Goal: Task Accomplishment & Management: Manage account settings

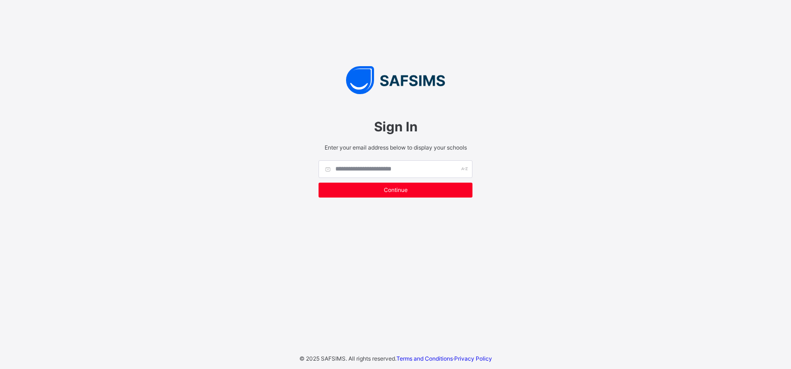
click at [610, 232] on div "Sign In Enter your email address below to display your schools Continue © 2025 …" at bounding box center [395, 184] width 791 height 369
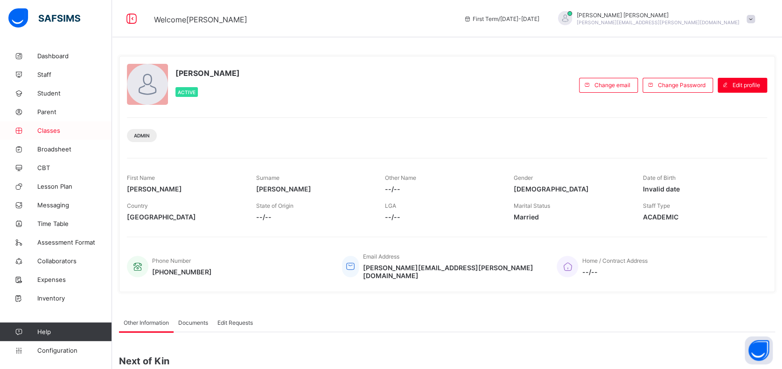
click at [52, 129] on span "Classes" at bounding box center [74, 130] width 75 height 7
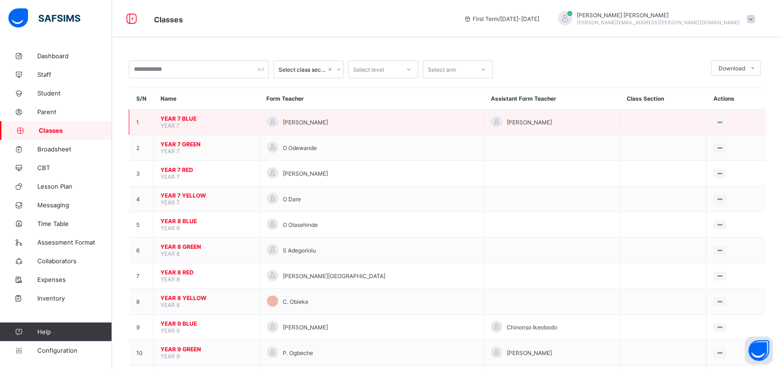
click at [191, 119] on span "YEAR 7 BLUE" at bounding box center [206, 118] width 92 height 7
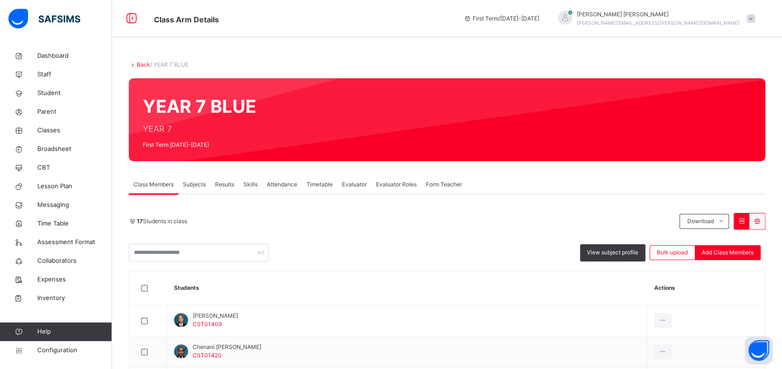
click at [190, 186] on span "Subjects" at bounding box center [194, 184] width 23 height 8
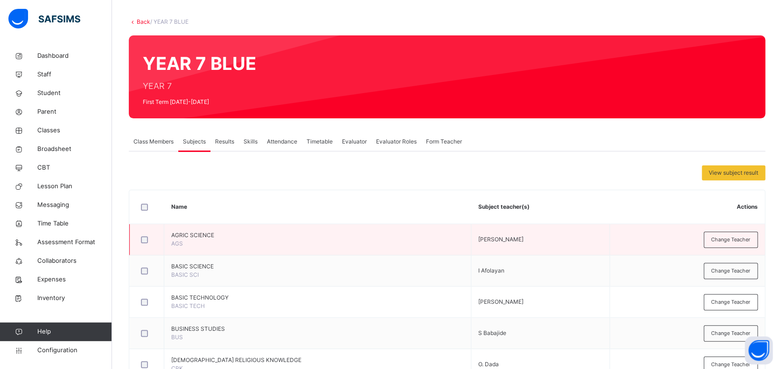
scroll to position [124, 0]
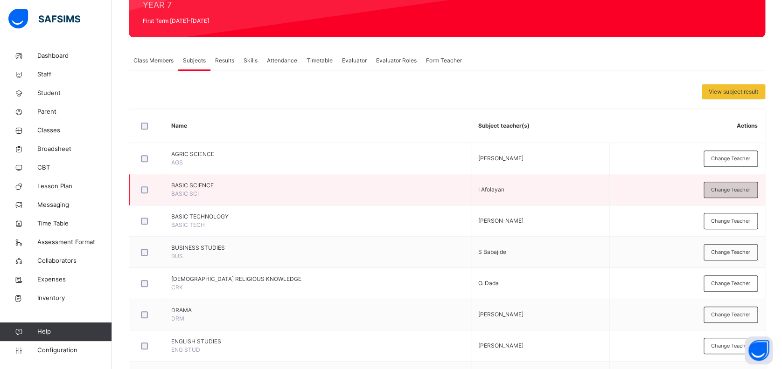
click at [746, 187] on span "Change Teacher" at bounding box center [730, 190] width 39 height 8
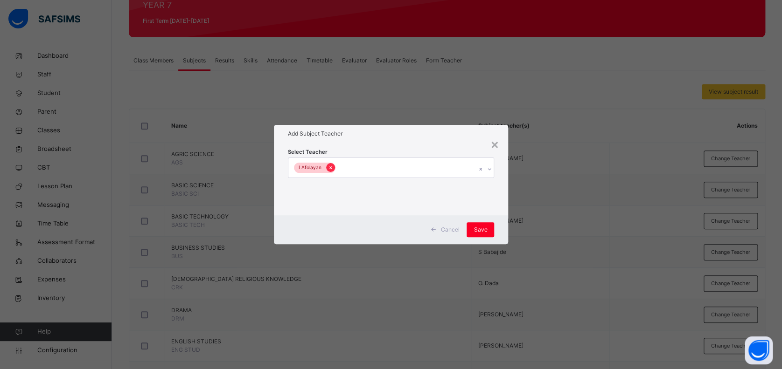
click at [328, 168] on icon at bounding box center [330, 168] width 5 height 7
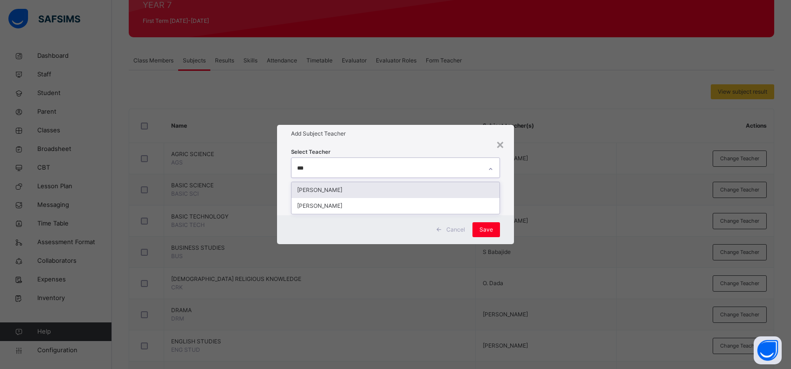
type input "****"
click at [323, 191] on div "[PERSON_NAME]" at bounding box center [395, 190] width 208 height 16
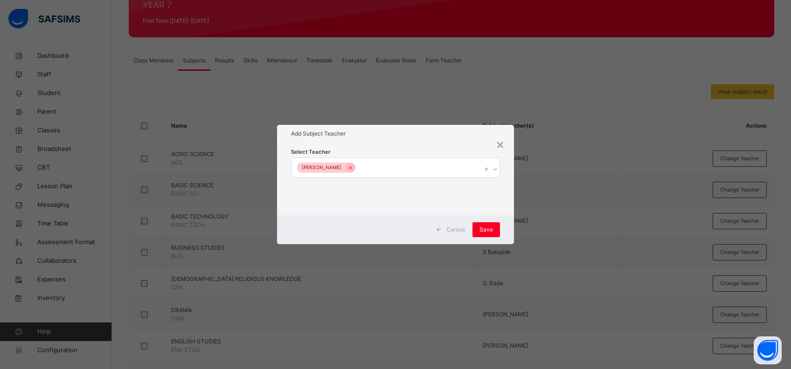
click at [510, 216] on div "Cancel Save" at bounding box center [395, 229] width 237 height 29
click at [490, 231] on span "Save" at bounding box center [486, 230] width 14 height 8
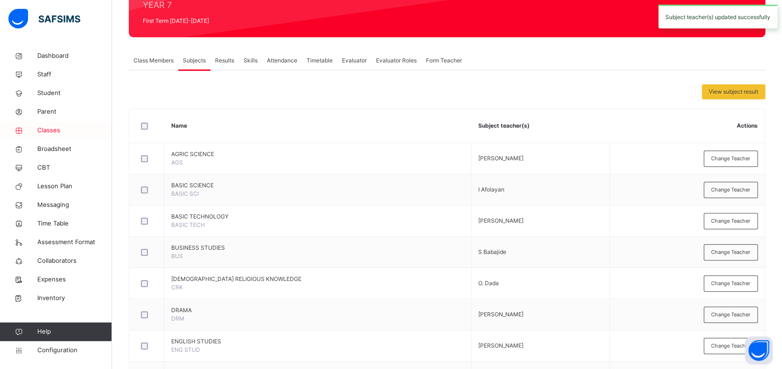
click at [51, 131] on span "Classes" at bounding box center [74, 130] width 75 height 9
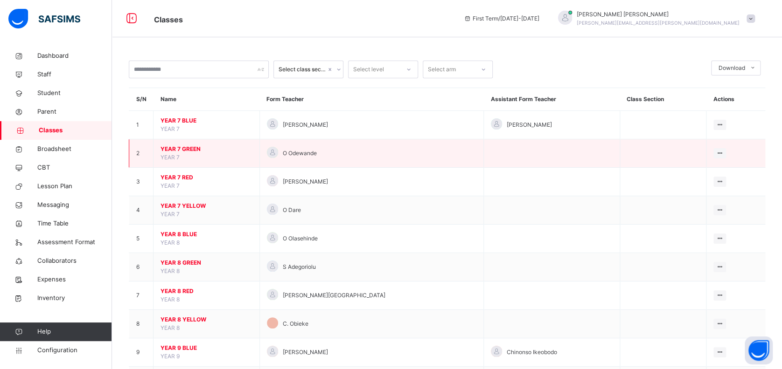
click at [187, 146] on span "YEAR 7 GREEN" at bounding box center [206, 149] width 92 height 8
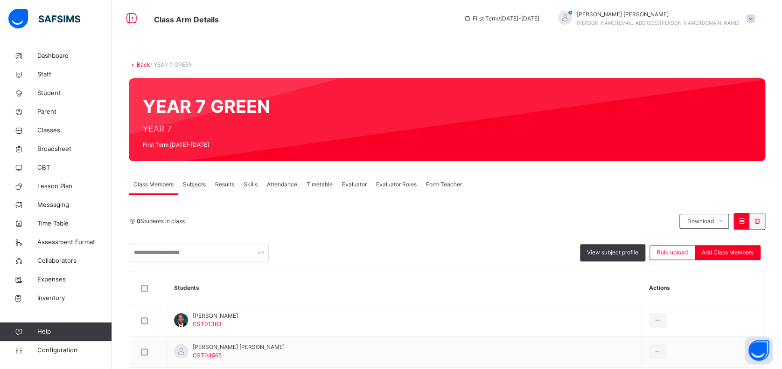
click at [194, 184] on span "Subjects" at bounding box center [194, 184] width 23 height 8
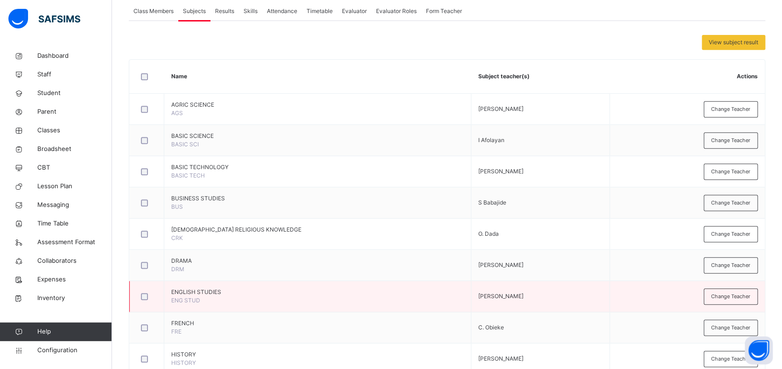
scroll to position [187, 0]
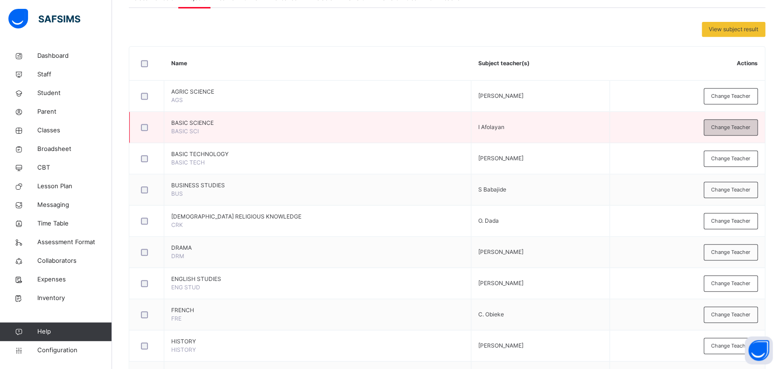
click at [733, 125] on span "Change Teacher" at bounding box center [730, 128] width 39 height 8
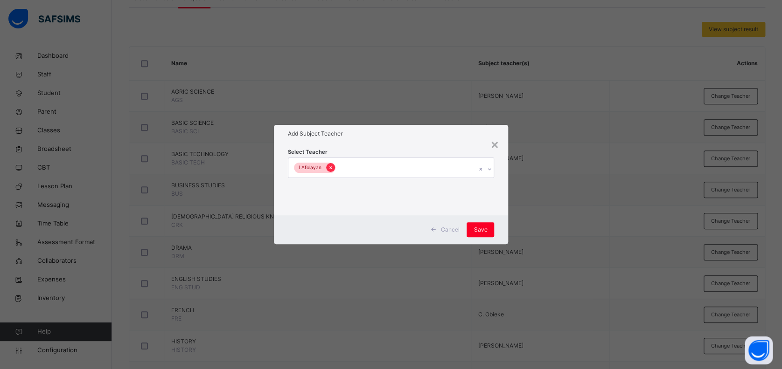
click at [328, 168] on icon at bounding box center [330, 168] width 5 height 7
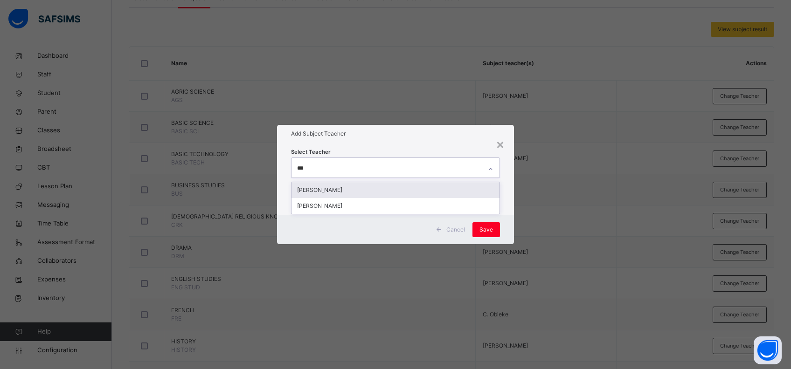
type input "****"
click at [355, 193] on div "[PERSON_NAME]" at bounding box center [395, 190] width 208 height 16
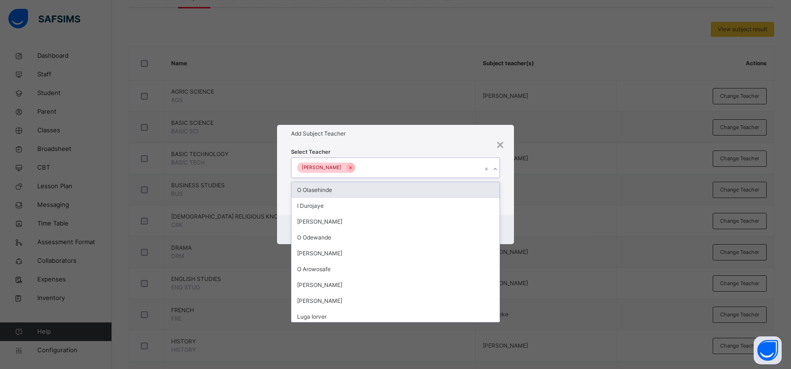
click at [505, 186] on div "Select Teacher option [PERSON_NAME], selected. option O Olasehinde focused, 1 o…" at bounding box center [395, 179] width 237 height 73
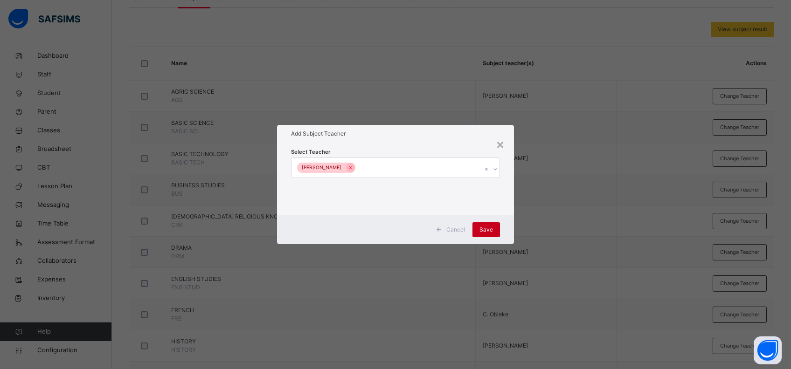
click at [492, 227] on span "Save" at bounding box center [486, 230] width 14 height 8
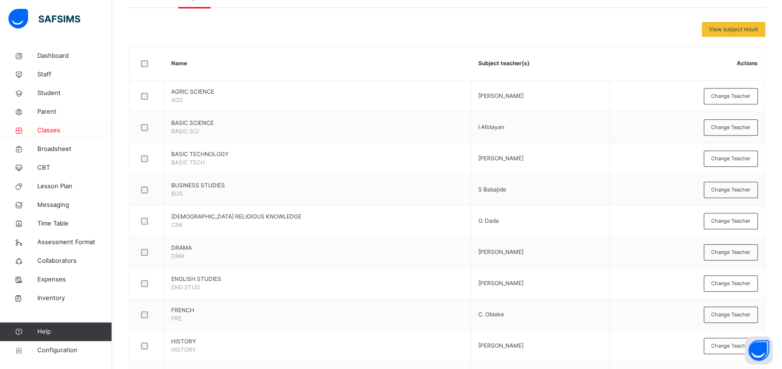
click at [49, 129] on span "Classes" at bounding box center [74, 130] width 75 height 9
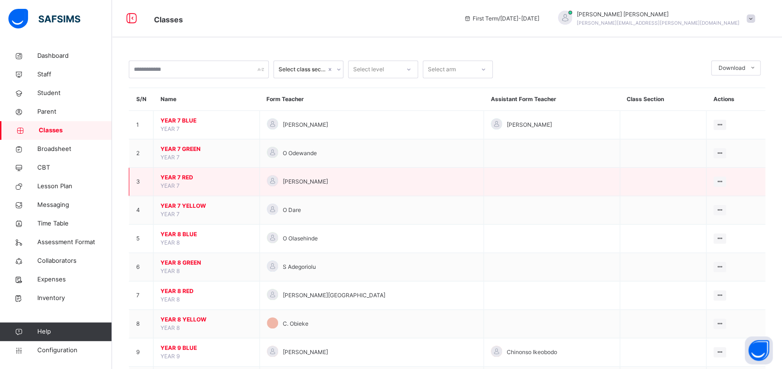
click at [187, 179] on span "YEAR 7 RED" at bounding box center [206, 177] width 92 height 8
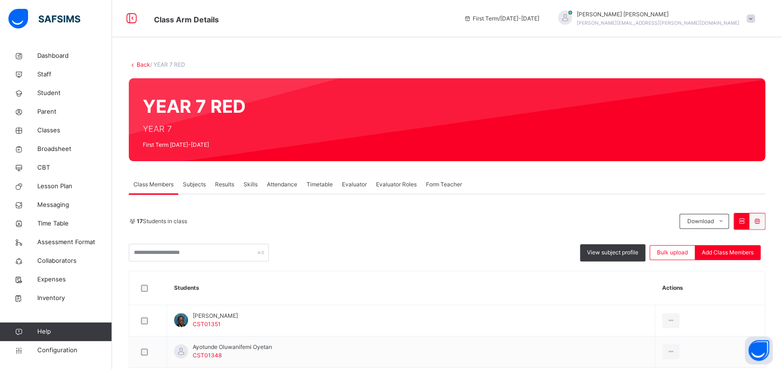
click at [200, 183] on span "Subjects" at bounding box center [194, 184] width 23 height 8
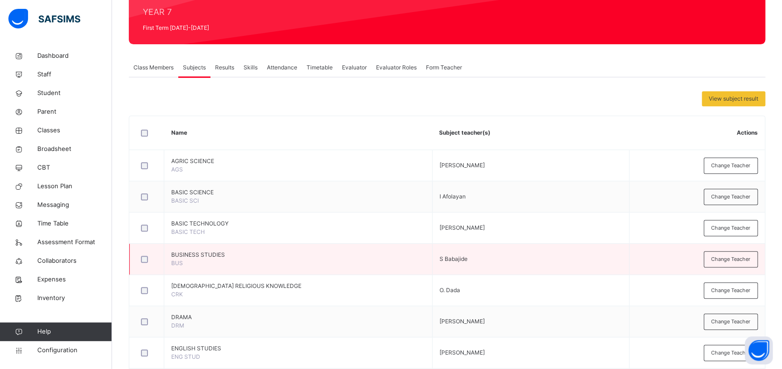
scroll to position [124, 0]
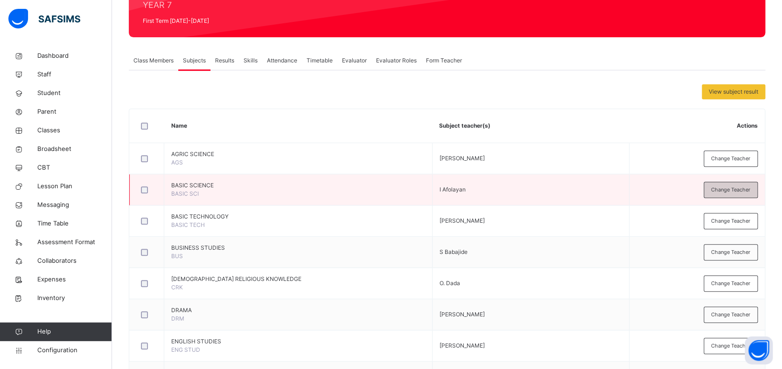
click at [722, 189] on span "Change Teacher" at bounding box center [730, 190] width 39 height 8
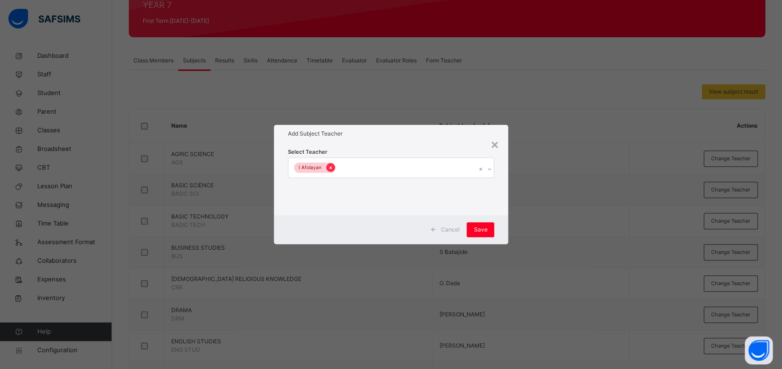
click at [328, 168] on icon at bounding box center [330, 168] width 5 height 7
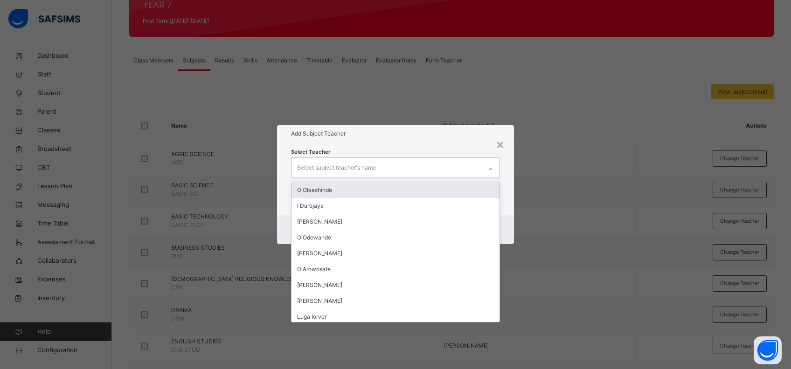
click at [328, 168] on div "Select subject teacher's name" at bounding box center [336, 168] width 79 height 18
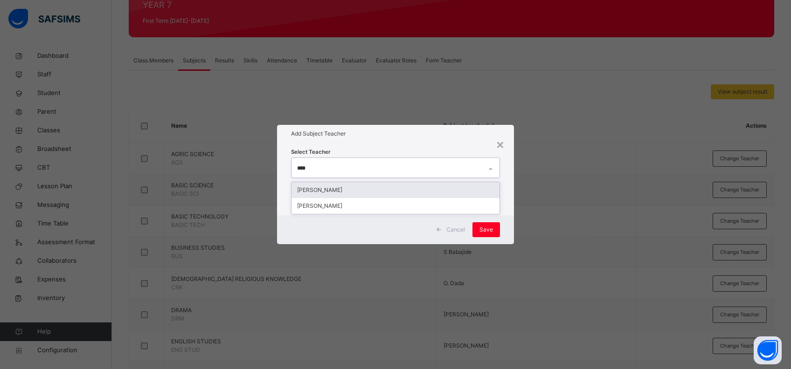
type input "*****"
click at [337, 187] on div "[PERSON_NAME]" at bounding box center [395, 190] width 208 height 16
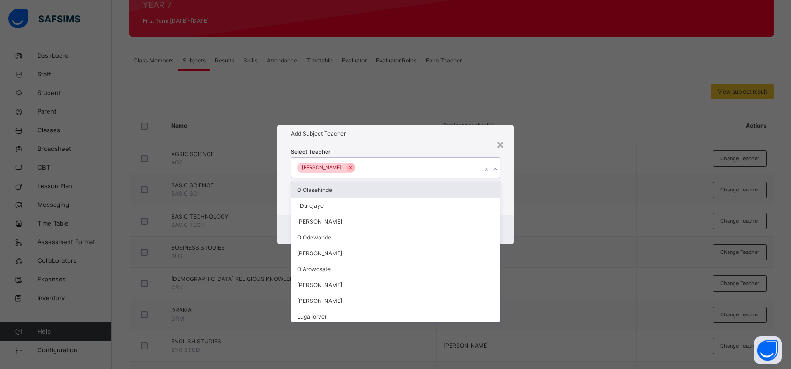
click at [506, 220] on div "Cancel Save" at bounding box center [395, 229] width 237 height 29
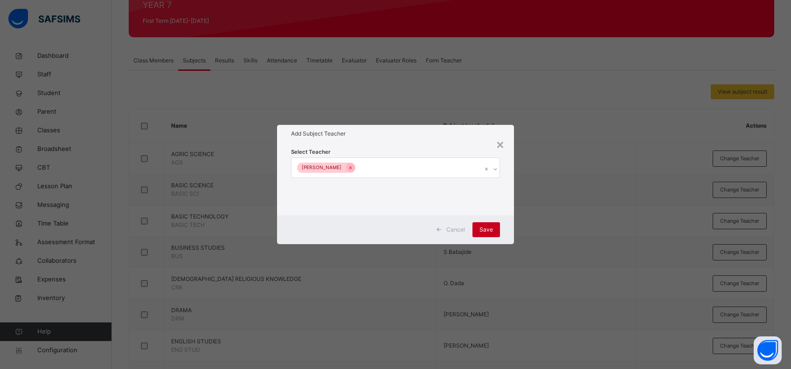
click at [485, 231] on span "Save" at bounding box center [486, 230] width 14 height 8
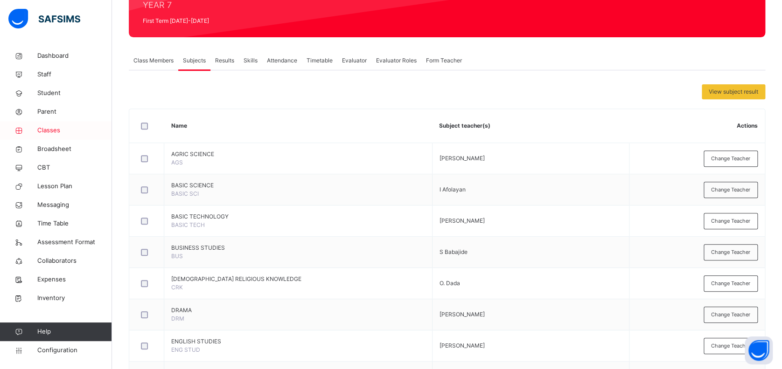
click at [46, 131] on span "Classes" at bounding box center [74, 130] width 75 height 9
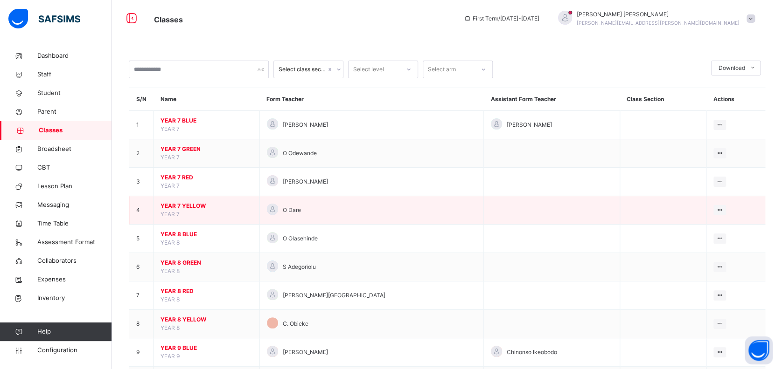
click at [187, 207] on span "YEAR 7 YELLOW" at bounding box center [206, 206] width 92 height 8
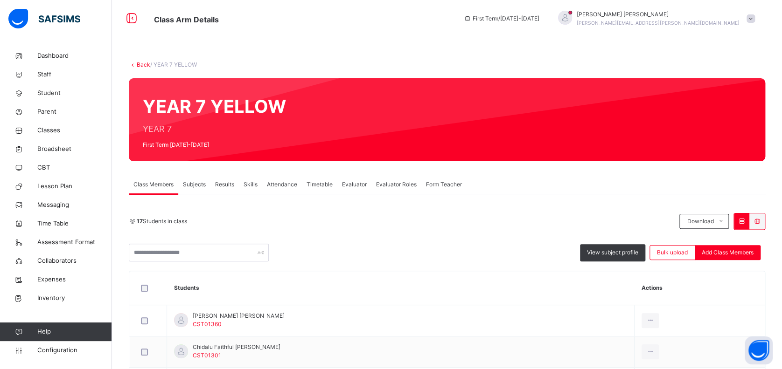
click at [201, 183] on span "Subjects" at bounding box center [194, 184] width 23 height 8
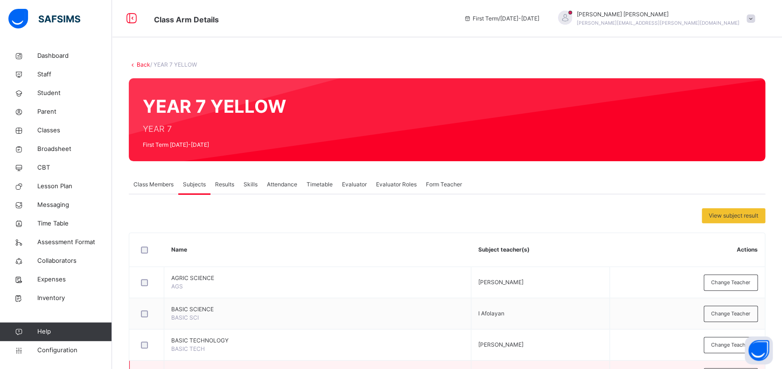
scroll to position [62, 0]
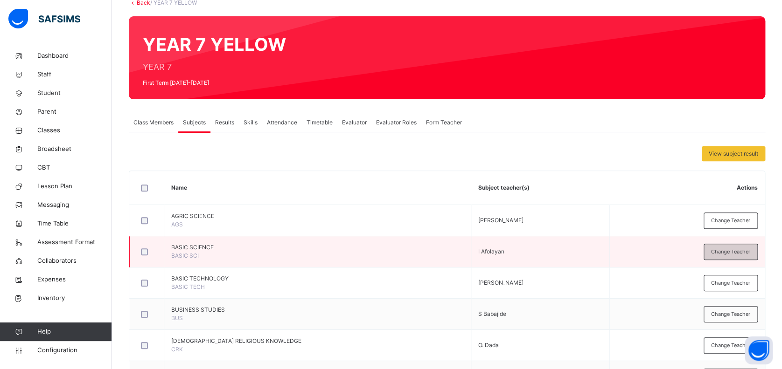
click at [731, 256] on div "Change Teacher" at bounding box center [730, 252] width 54 height 16
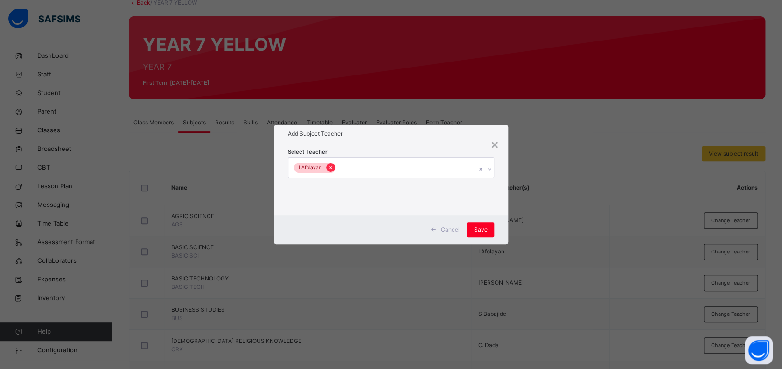
click at [328, 165] on icon at bounding box center [330, 168] width 5 height 7
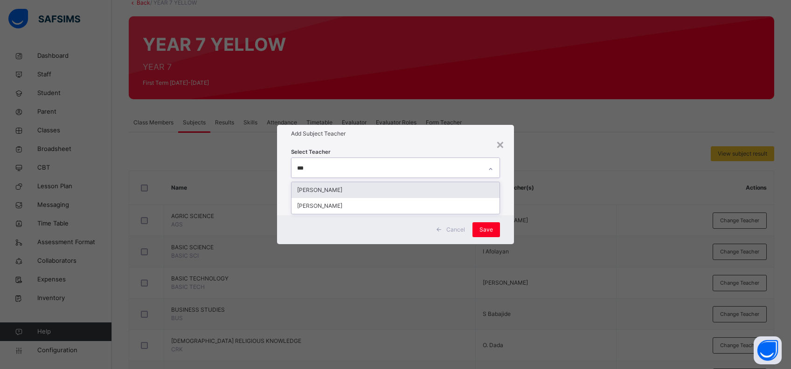
type input "****"
click at [352, 192] on div "[PERSON_NAME]" at bounding box center [395, 190] width 208 height 16
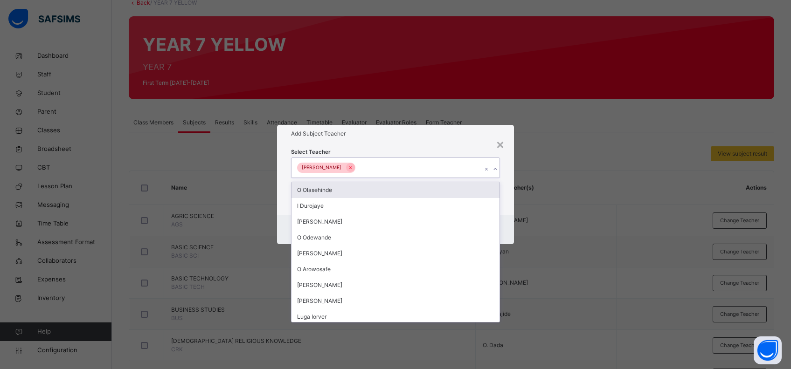
click at [508, 201] on div "Select Teacher option [PERSON_NAME], selected. option O Olasehinde focused, 1 o…" at bounding box center [395, 179] width 237 height 73
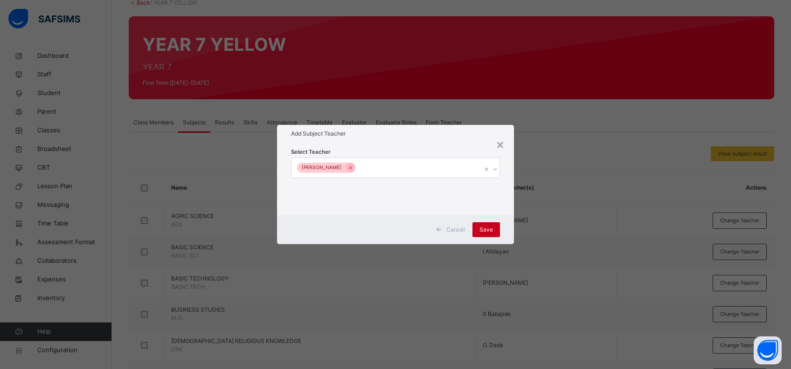
click at [491, 226] on span "Save" at bounding box center [486, 230] width 14 height 8
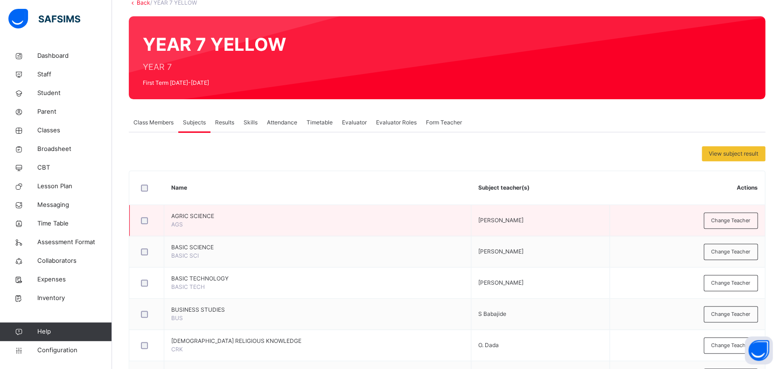
scroll to position [249, 0]
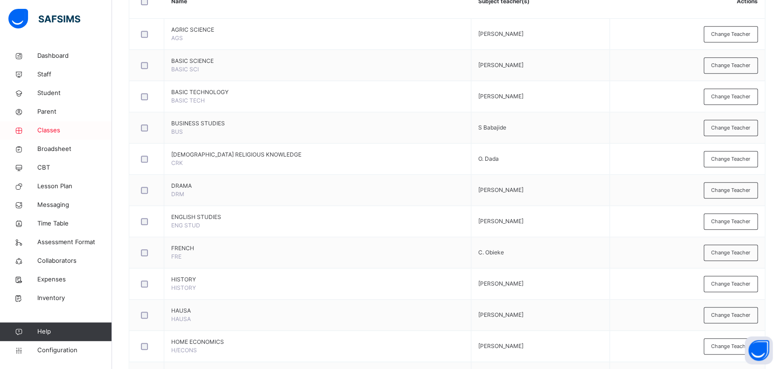
click at [45, 129] on span "Classes" at bounding box center [74, 130] width 75 height 9
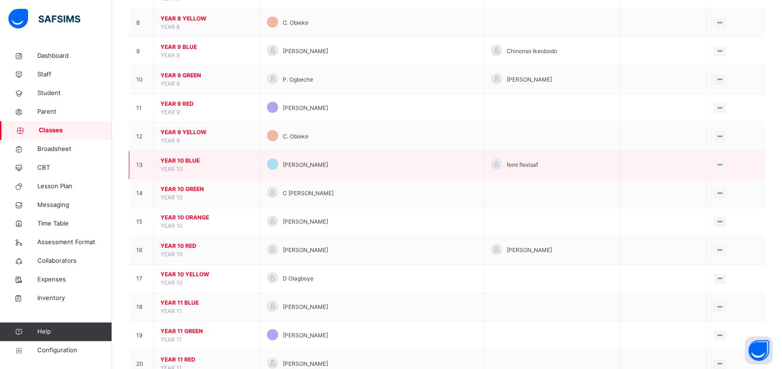
scroll to position [311, 0]
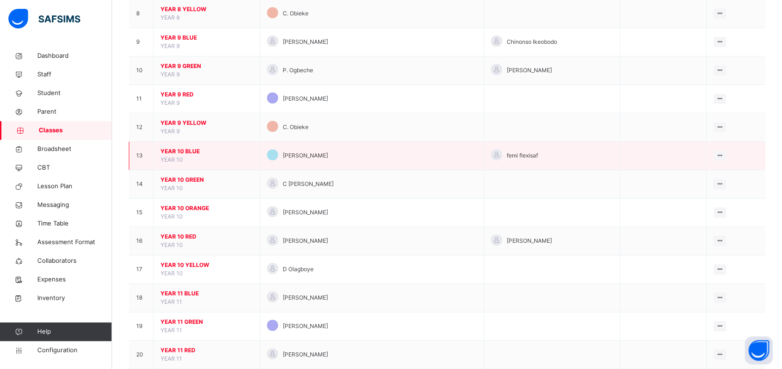
click at [173, 153] on span "YEAR 10 BLUE" at bounding box center [206, 151] width 92 height 8
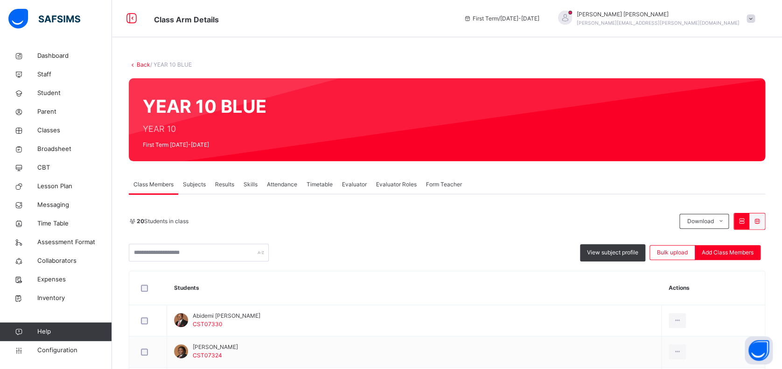
click at [199, 185] on span "Subjects" at bounding box center [194, 184] width 23 height 8
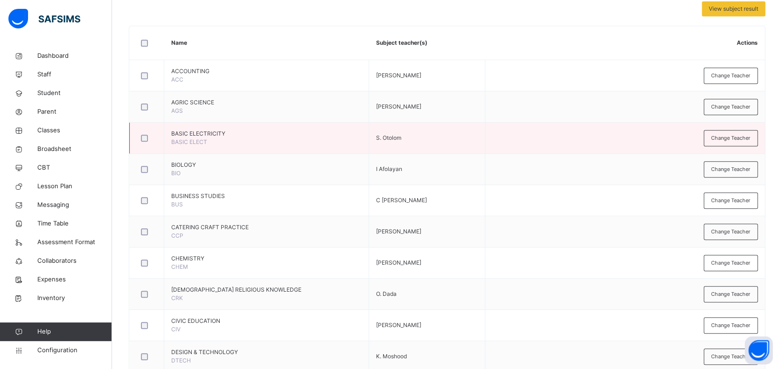
scroll to position [249, 0]
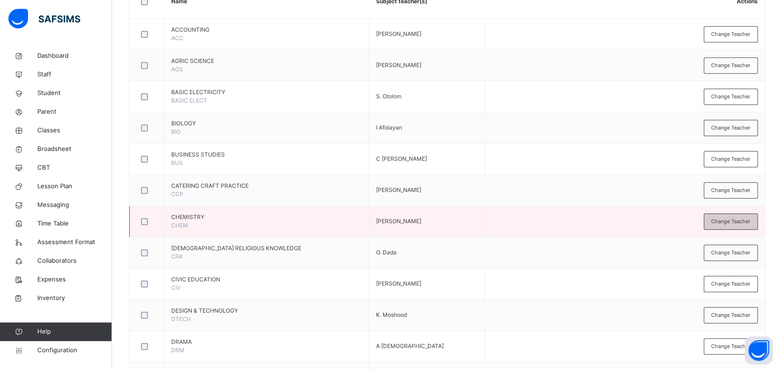
click at [728, 220] on span "Change Teacher" at bounding box center [730, 222] width 39 height 8
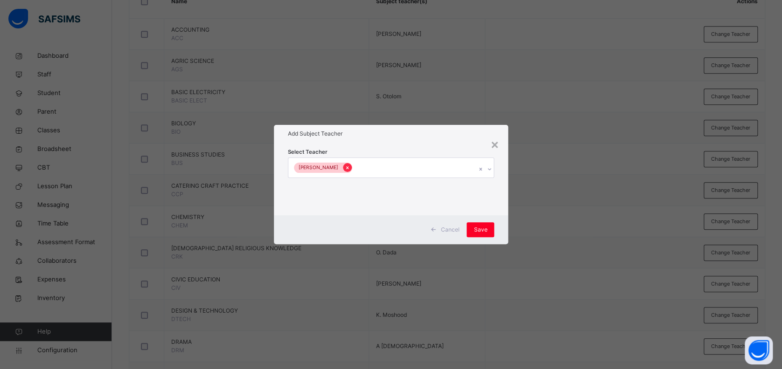
click at [345, 166] on icon at bounding box center [347, 168] width 5 height 7
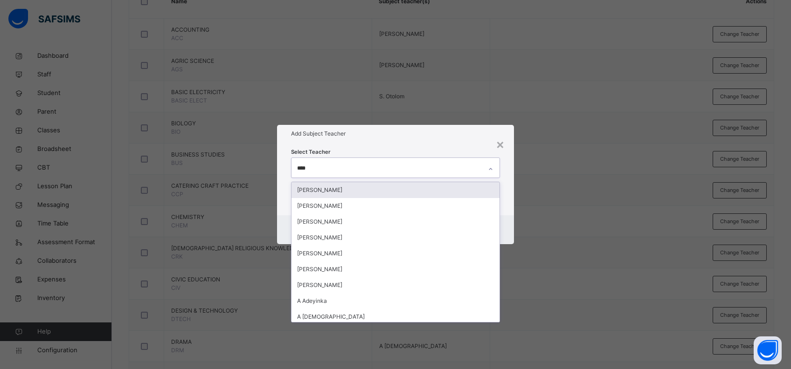
type input "*****"
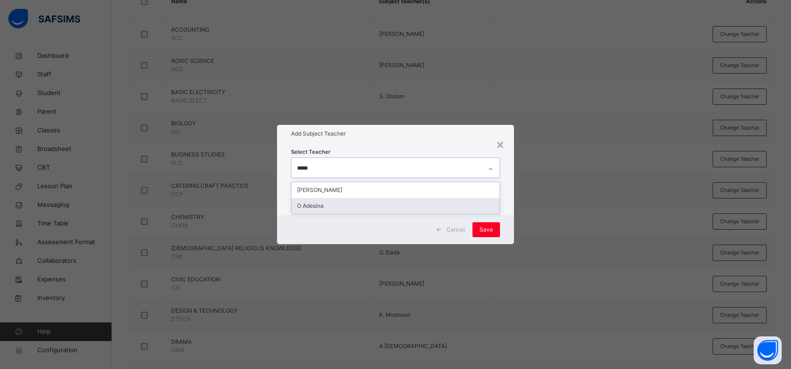
click at [338, 207] on div "O Adesina" at bounding box center [395, 206] width 208 height 16
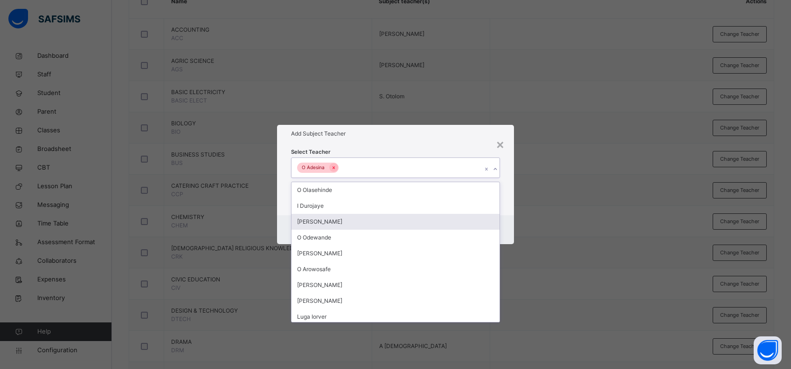
click at [504, 222] on div "Cancel Save" at bounding box center [395, 229] width 237 height 29
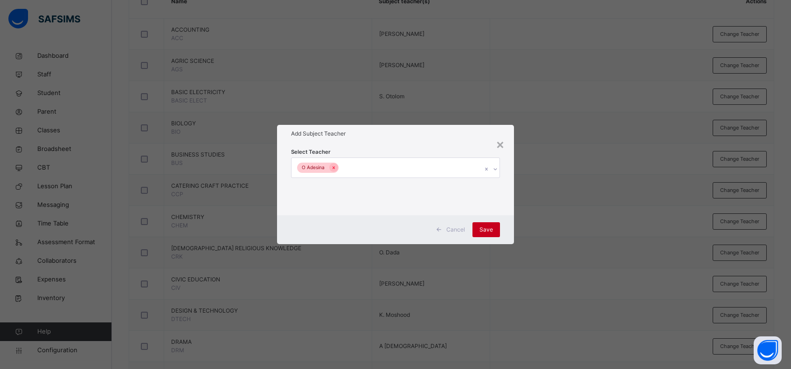
click at [478, 228] on div "Save" at bounding box center [486, 229] width 28 height 15
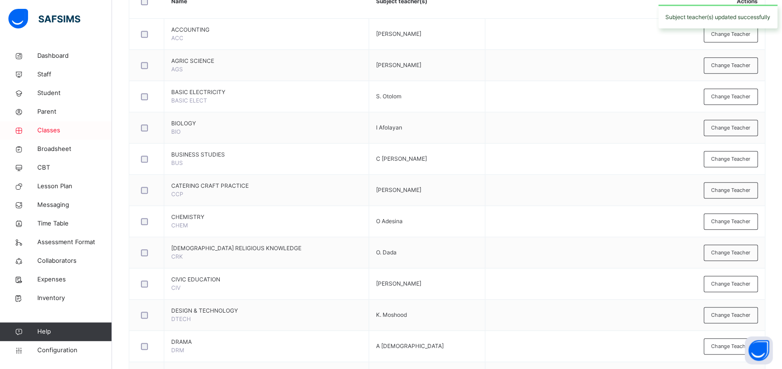
click at [47, 129] on span "Classes" at bounding box center [74, 130] width 75 height 9
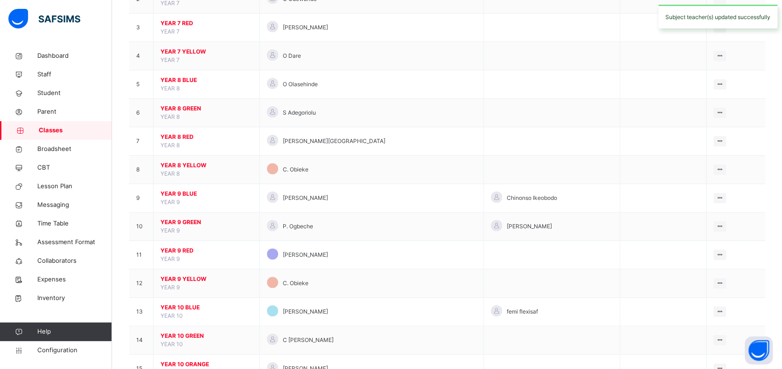
scroll to position [373, 0]
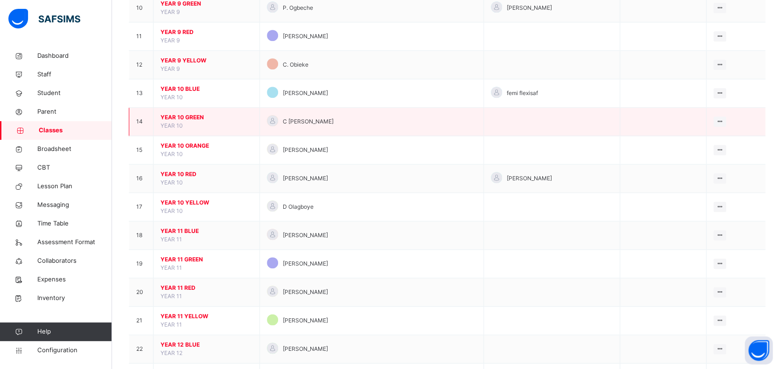
click at [187, 113] on span "YEAR 10 GREEN" at bounding box center [206, 117] width 92 height 8
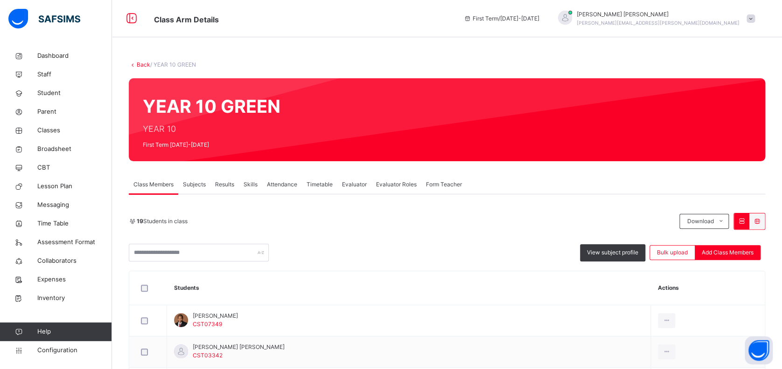
click at [192, 183] on span "Subjects" at bounding box center [194, 184] width 23 height 8
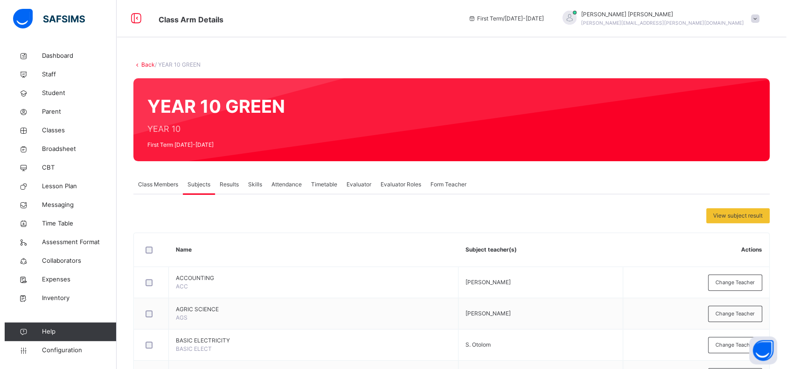
scroll to position [435, 0]
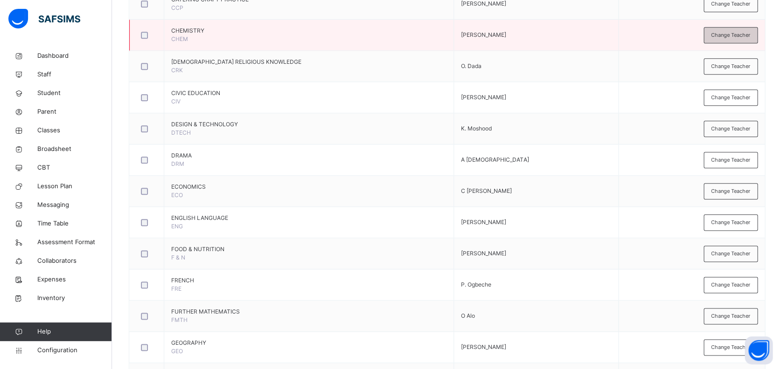
click at [742, 32] on span "Change Teacher" at bounding box center [730, 35] width 39 height 8
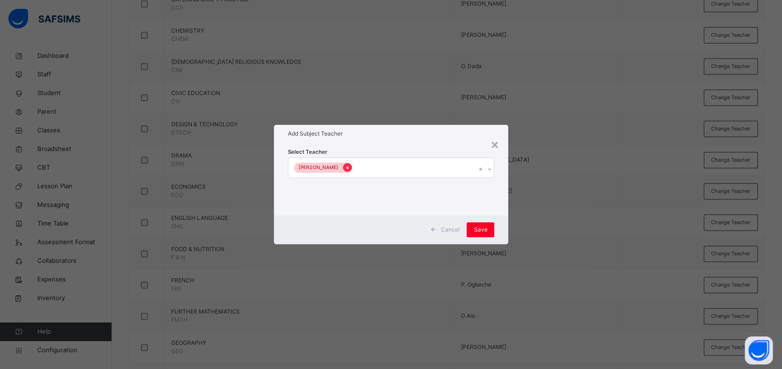
click at [345, 165] on icon at bounding box center [347, 168] width 5 height 7
type input "*"
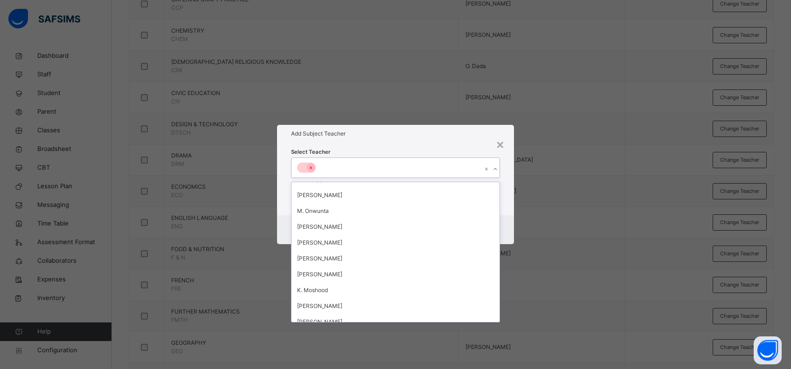
scroll to position [264, 0]
click at [308, 167] on icon at bounding box center [310, 168] width 5 height 7
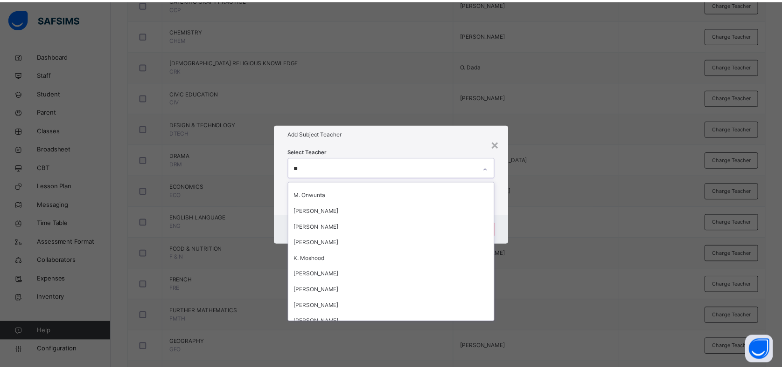
scroll to position [0, 0]
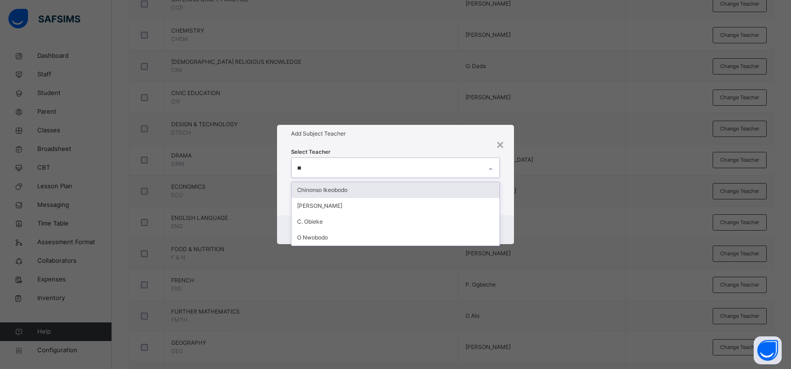
type input "*"
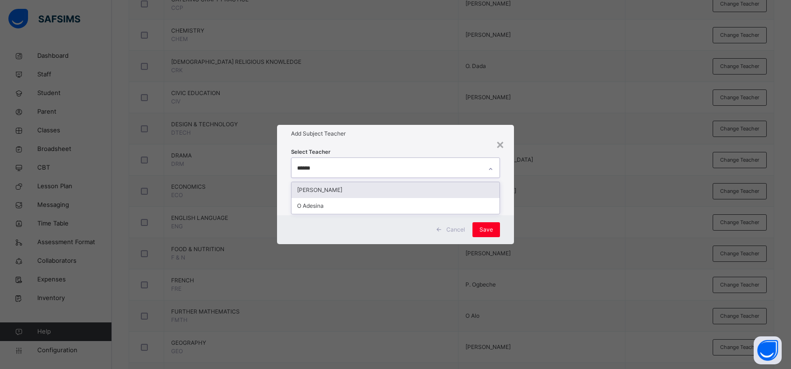
type input "*******"
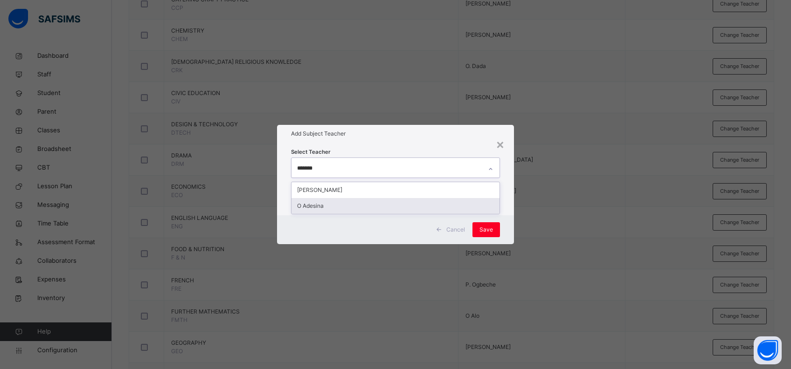
click at [349, 208] on div "O Adesina" at bounding box center [395, 206] width 208 height 16
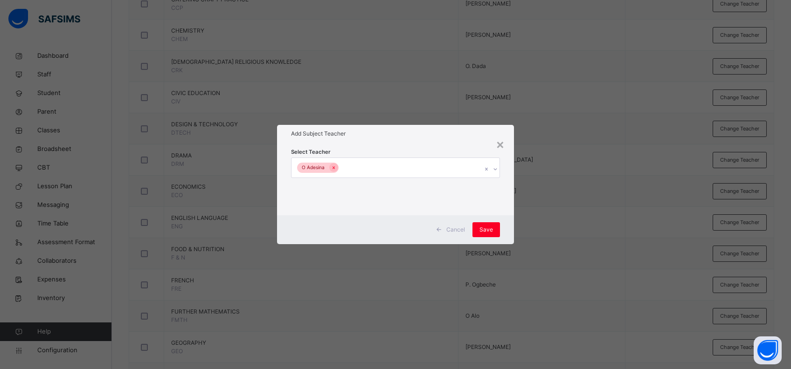
click at [507, 214] on div "Select Teacher O Adesina" at bounding box center [395, 179] width 237 height 73
click at [489, 230] on span "Save" at bounding box center [486, 230] width 14 height 8
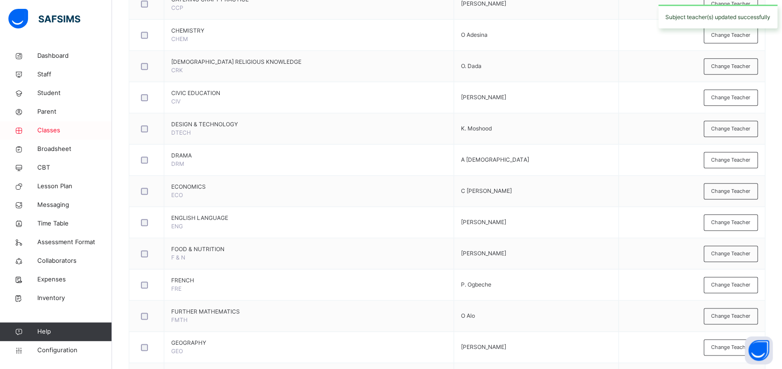
click at [48, 129] on span "Classes" at bounding box center [74, 130] width 75 height 9
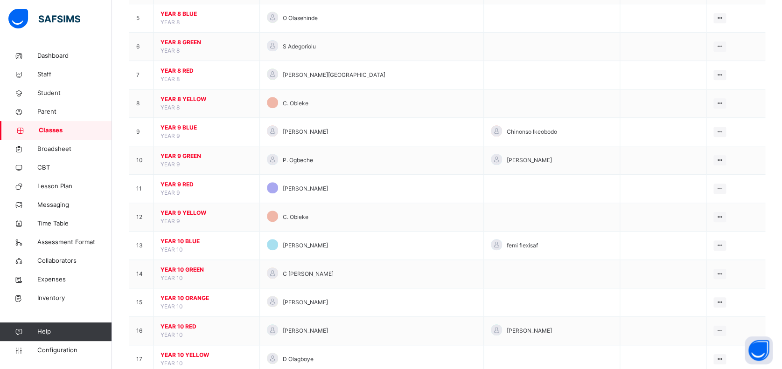
scroll to position [435, 0]
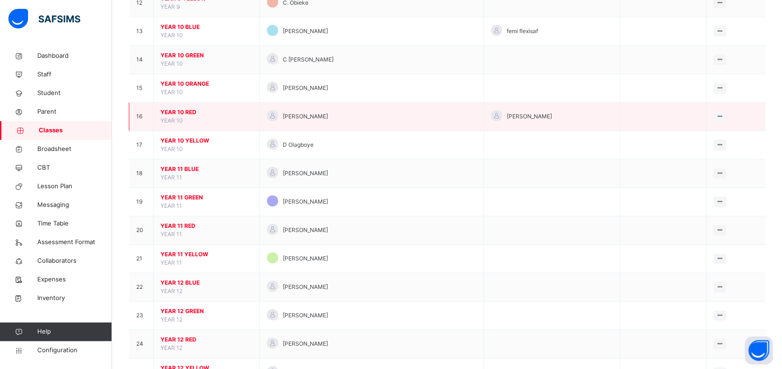
click at [188, 111] on span "YEAR 10 RED" at bounding box center [206, 112] width 92 height 8
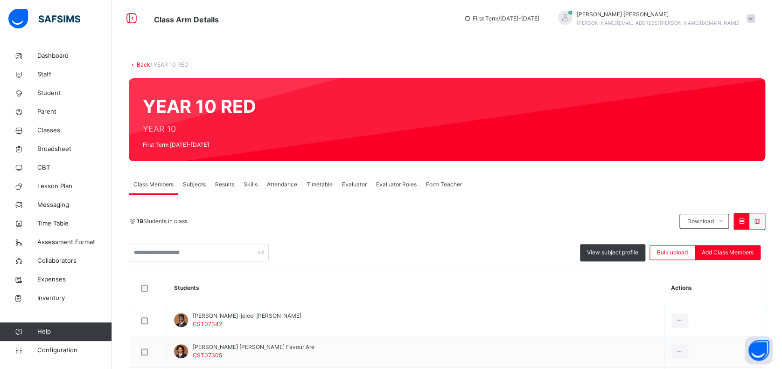
click at [195, 176] on div "Subjects" at bounding box center [194, 184] width 32 height 19
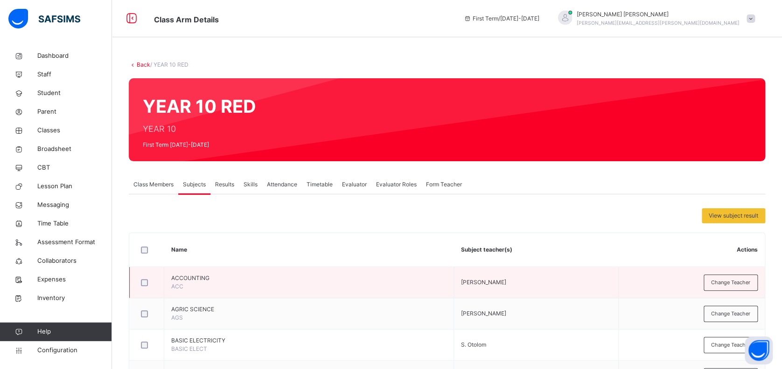
scroll to position [187, 0]
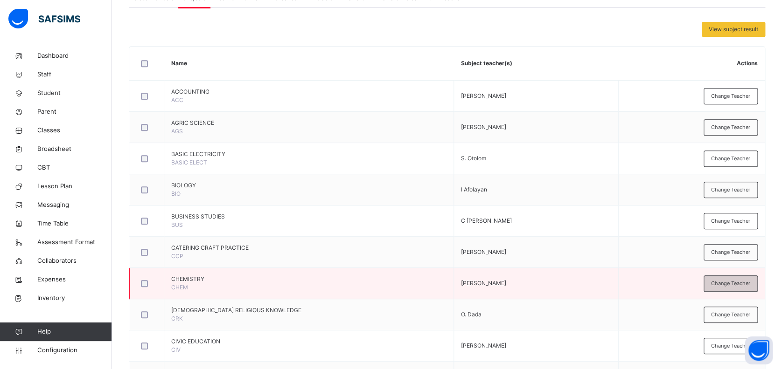
click at [744, 281] on span "Change Teacher" at bounding box center [730, 284] width 39 height 8
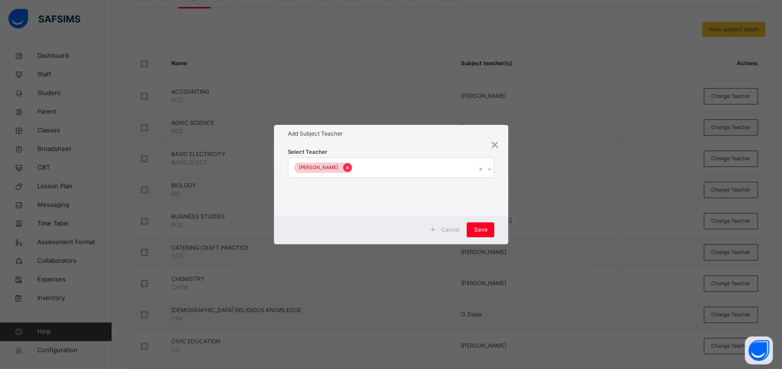
click at [345, 168] on icon at bounding box center [347, 168] width 5 height 7
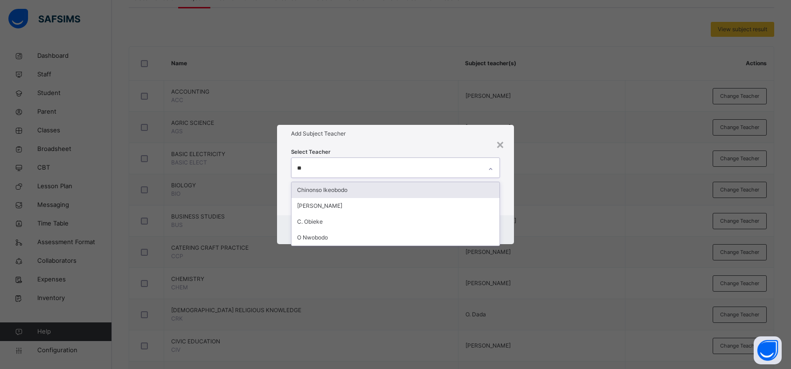
type input "*"
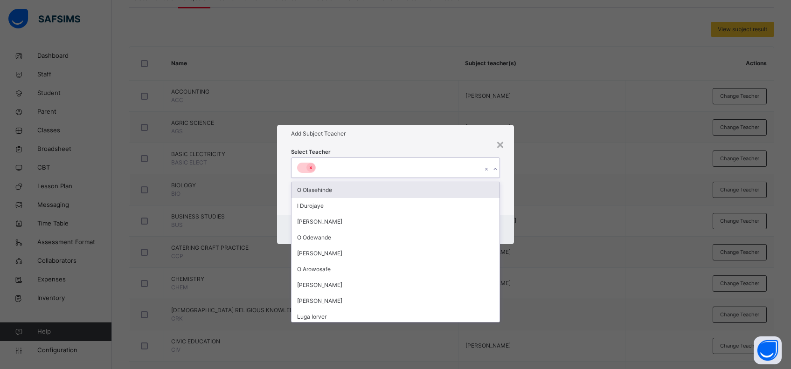
type input "*"
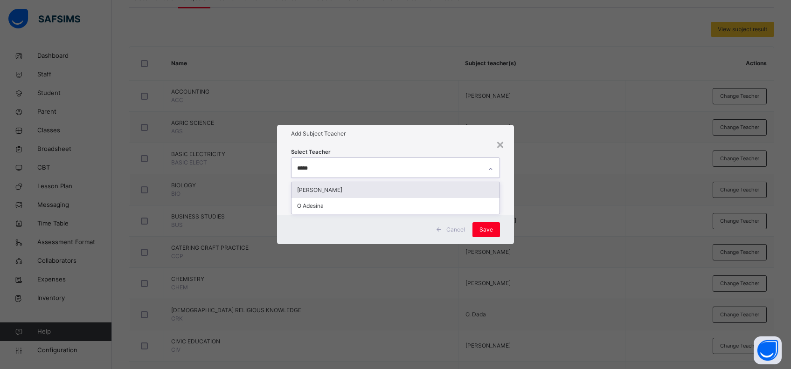
type input "******"
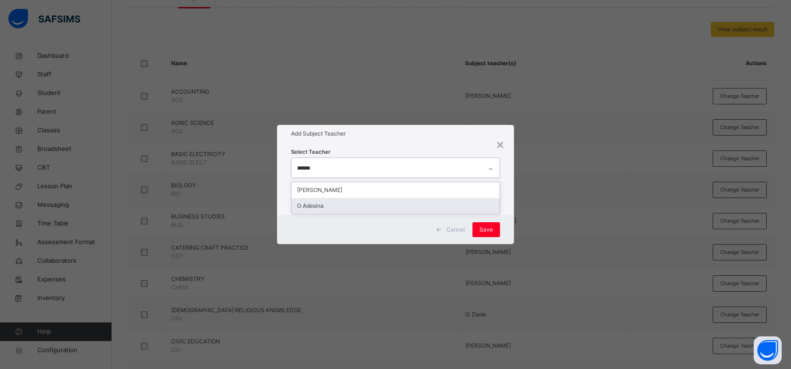
click at [346, 205] on div "O Adesina" at bounding box center [395, 206] width 208 height 16
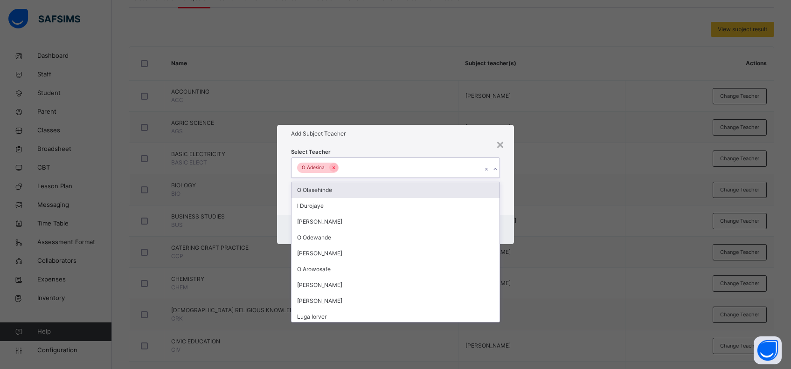
drag, startPoint x: 504, startPoint y: 193, endPoint x: 506, endPoint y: 219, distance: 26.2
click at [504, 194] on div "Select Teacher option O Adesina, selected. option O Olasehinde focused, 1 of 13…" at bounding box center [395, 179] width 237 height 73
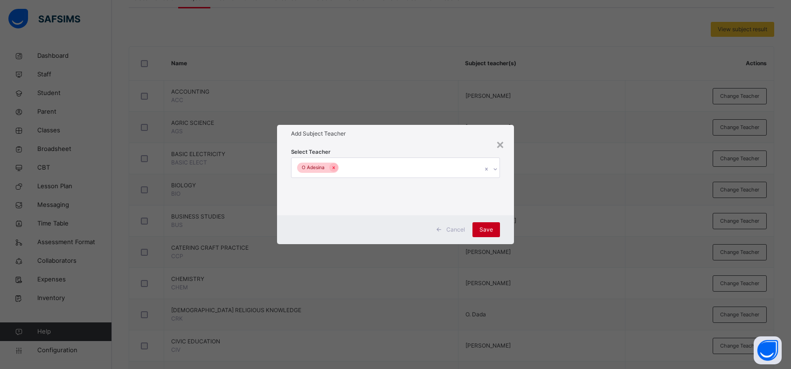
click at [491, 230] on span "Save" at bounding box center [486, 230] width 14 height 8
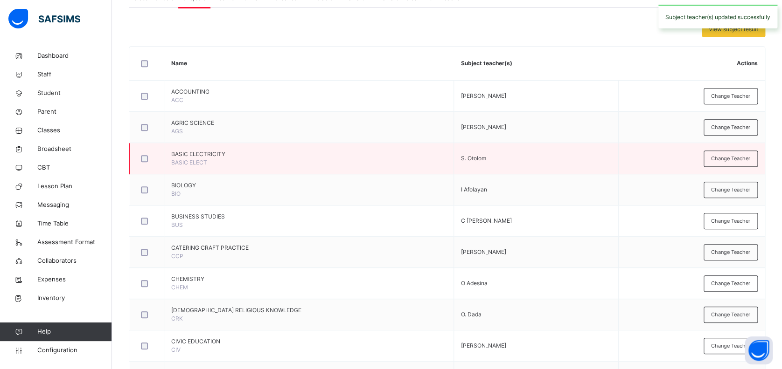
scroll to position [0, 0]
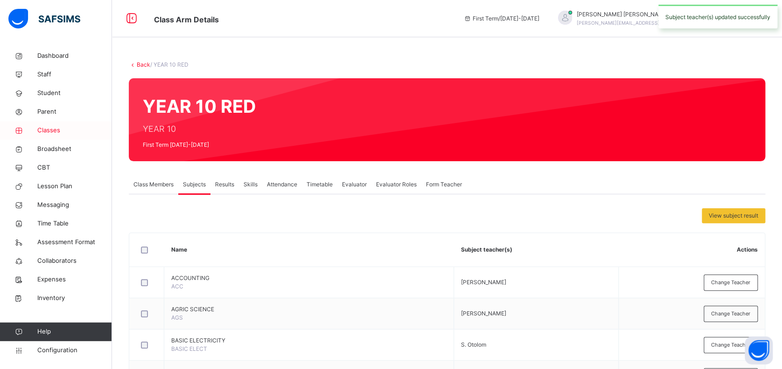
click at [50, 131] on span "Classes" at bounding box center [74, 130] width 75 height 9
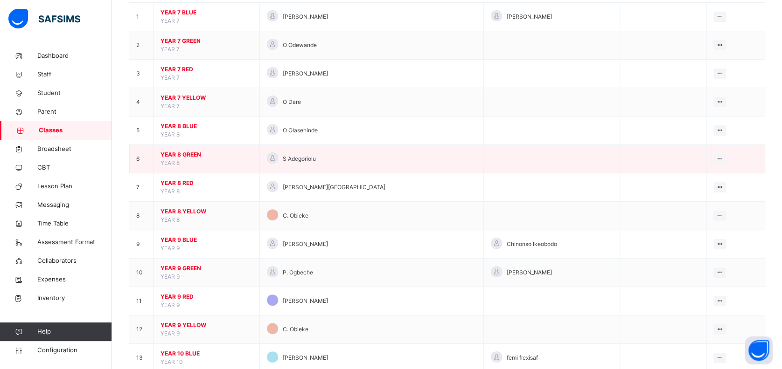
scroll to position [311, 0]
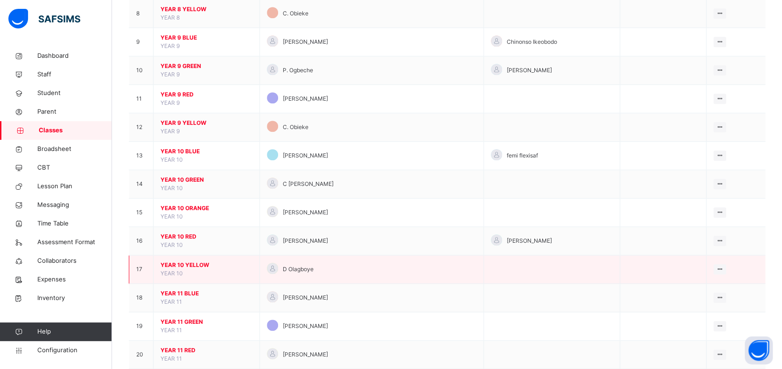
click at [180, 265] on span "YEAR 10 YELLOW" at bounding box center [206, 265] width 92 height 8
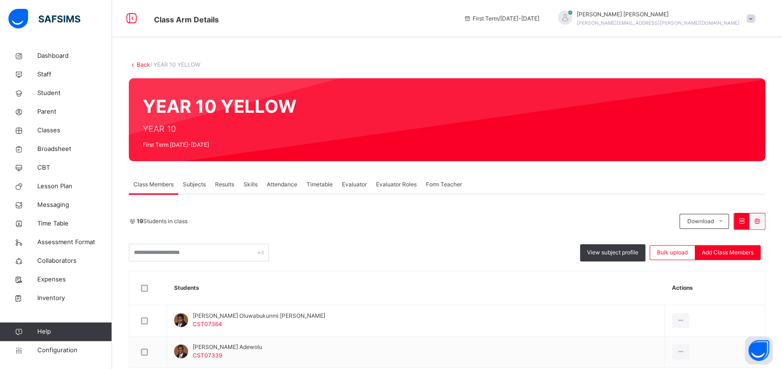
click at [197, 185] on span "Subjects" at bounding box center [194, 184] width 23 height 8
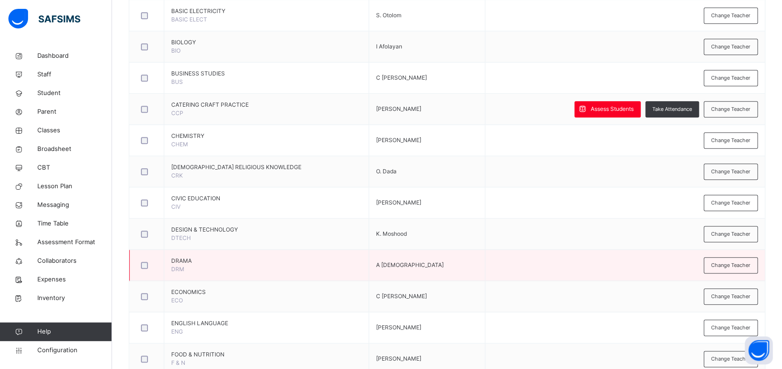
scroll to position [311, 0]
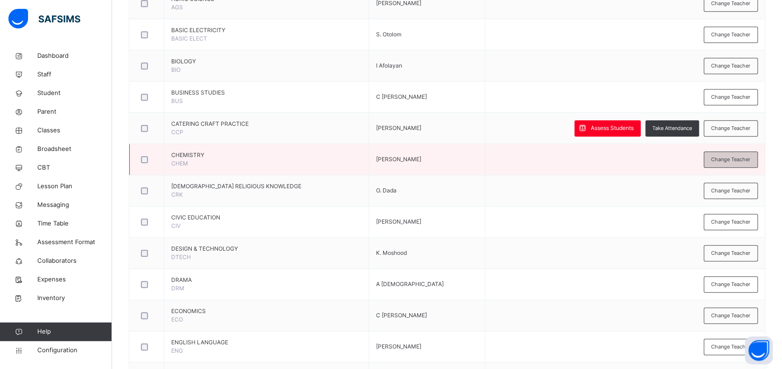
click at [734, 157] on span "Change Teacher" at bounding box center [730, 160] width 39 height 8
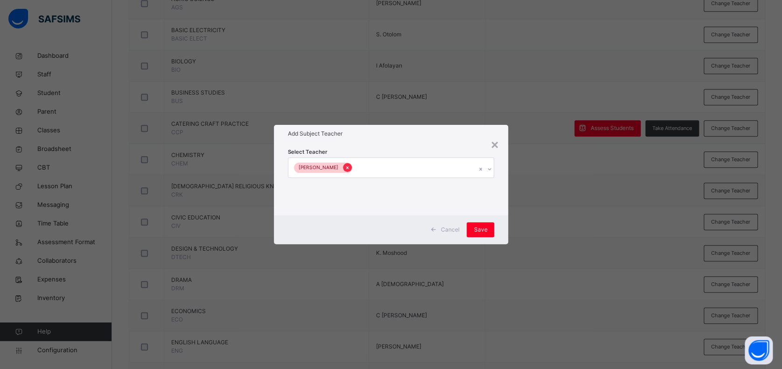
click at [345, 167] on icon at bounding box center [347, 168] width 5 height 7
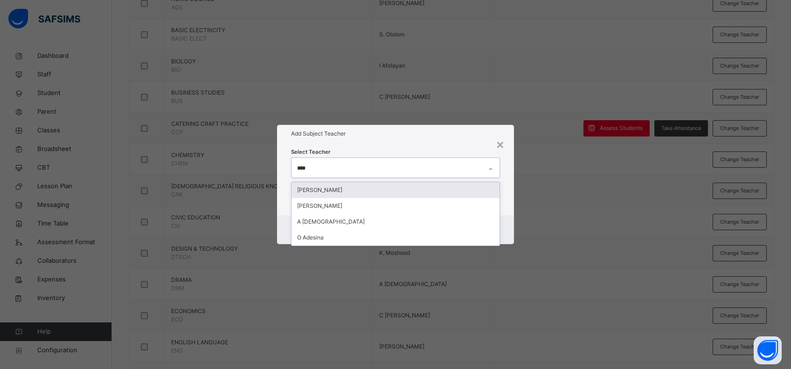
type input "*****"
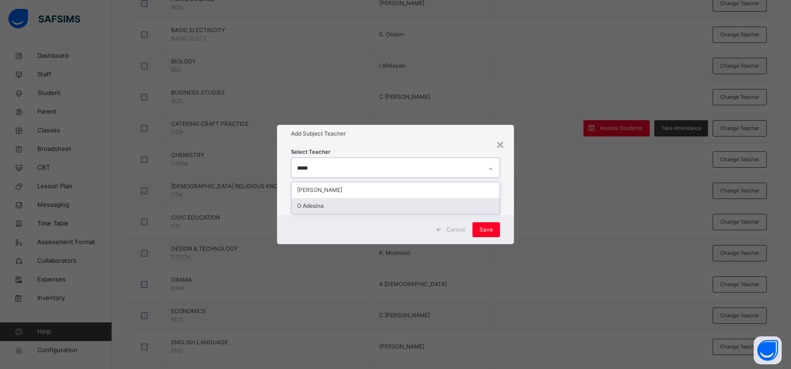
click at [347, 209] on div "O Adesina" at bounding box center [395, 206] width 208 height 16
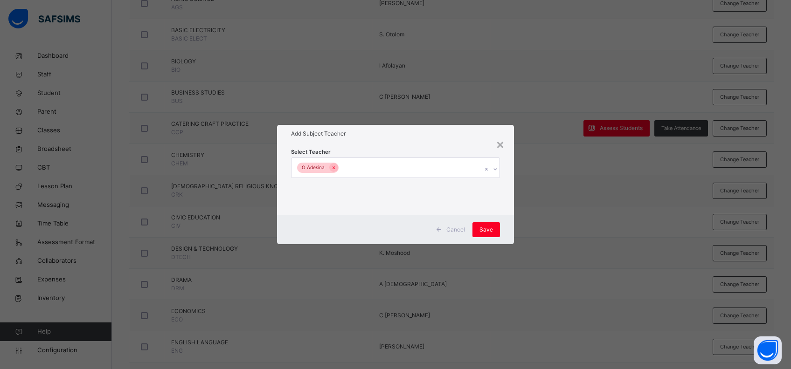
click at [507, 205] on div "Select Teacher O Adesina" at bounding box center [395, 179] width 237 height 73
click at [483, 227] on span "Save" at bounding box center [486, 230] width 14 height 8
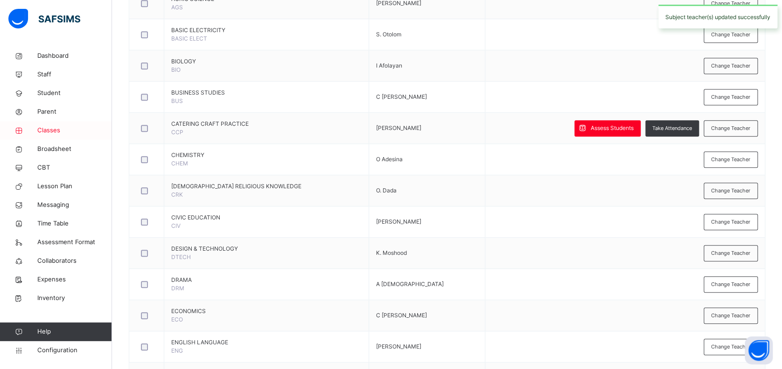
click at [52, 129] on span "Classes" at bounding box center [74, 130] width 75 height 9
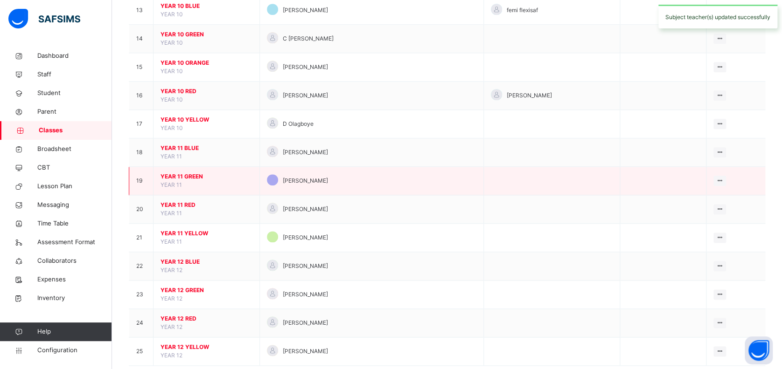
scroll to position [474, 0]
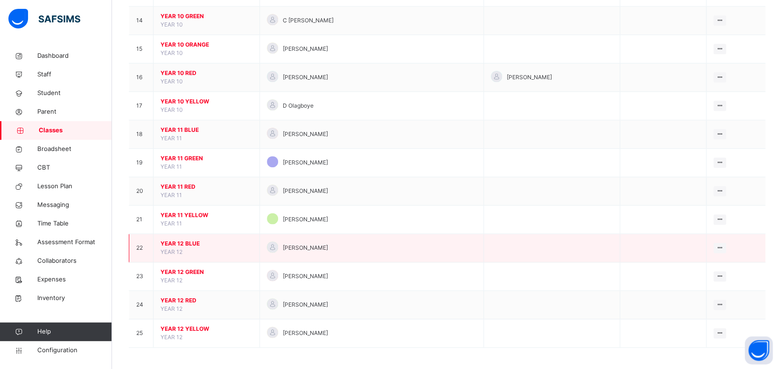
click at [187, 243] on span "YEAR 12 BLUE" at bounding box center [206, 244] width 92 height 8
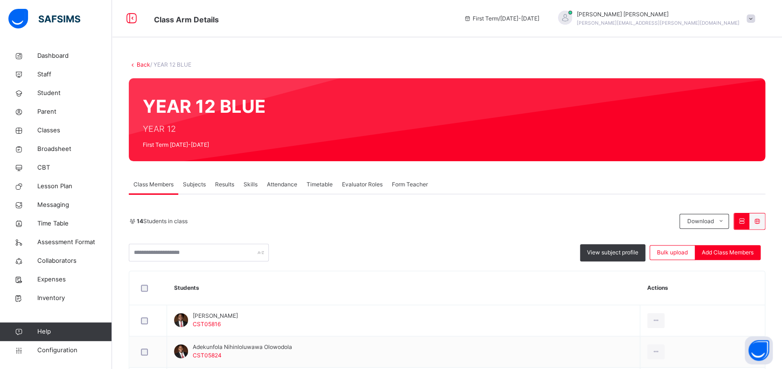
click at [190, 182] on span "Subjects" at bounding box center [194, 184] width 23 height 8
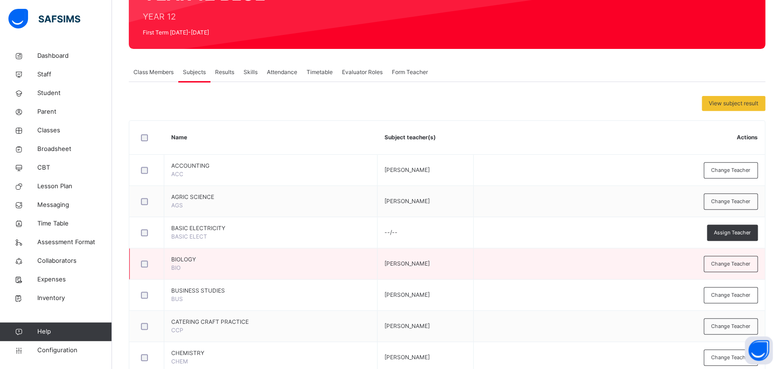
scroll to position [187, 0]
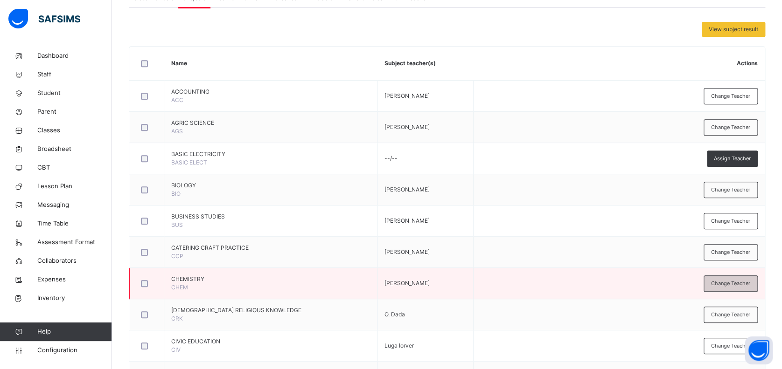
click at [742, 282] on span "Change Teacher" at bounding box center [730, 284] width 39 height 8
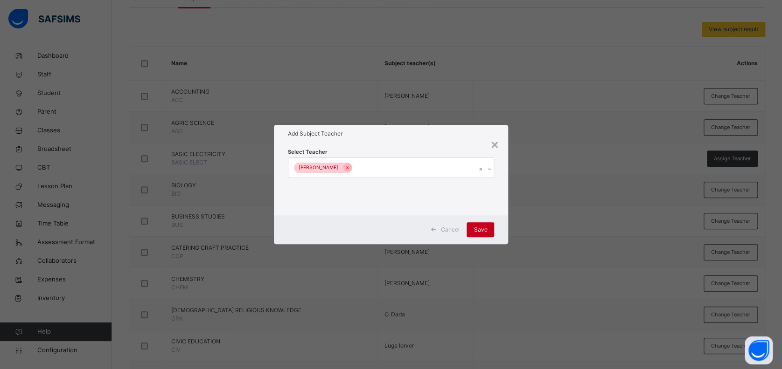
click at [481, 229] on span "Save" at bounding box center [480, 230] width 14 height 8
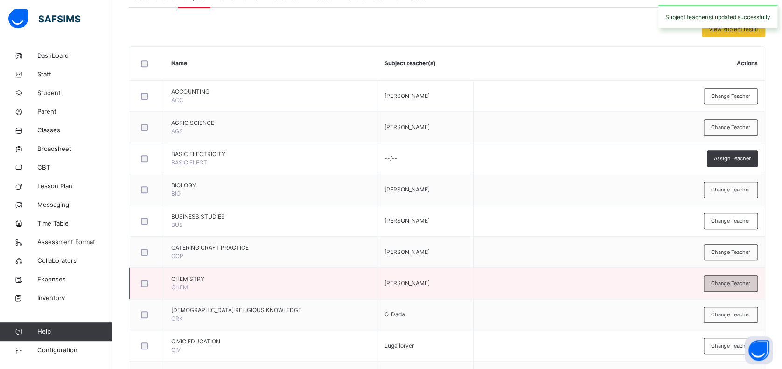
click at [724, 282] on span "Change Teacher" at bounding box center [730, 284] width 39 height 8
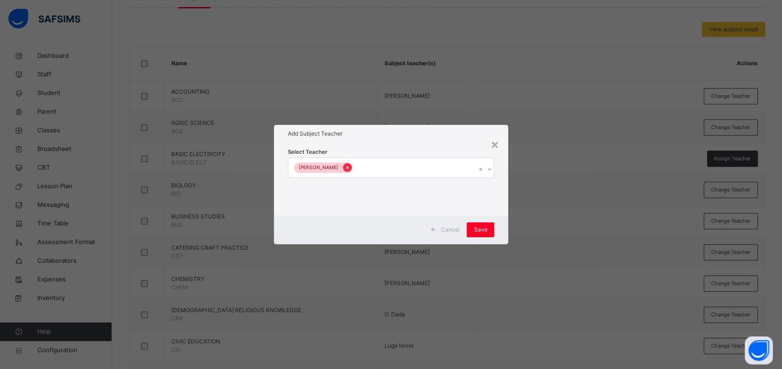
click at [343, 163] on div at bounding box center [347, 167] width 9 height 9
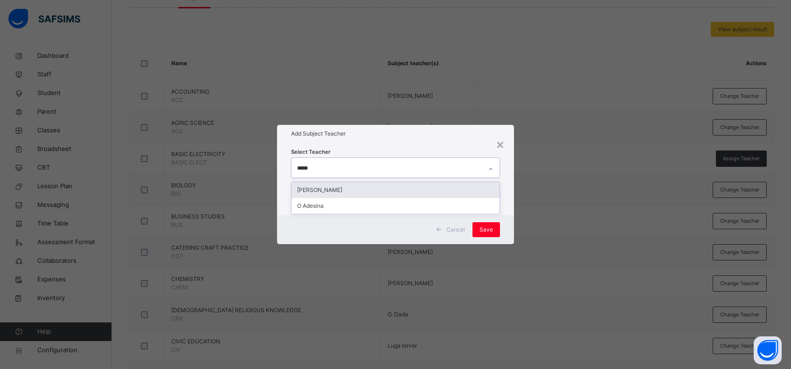
type input "******"
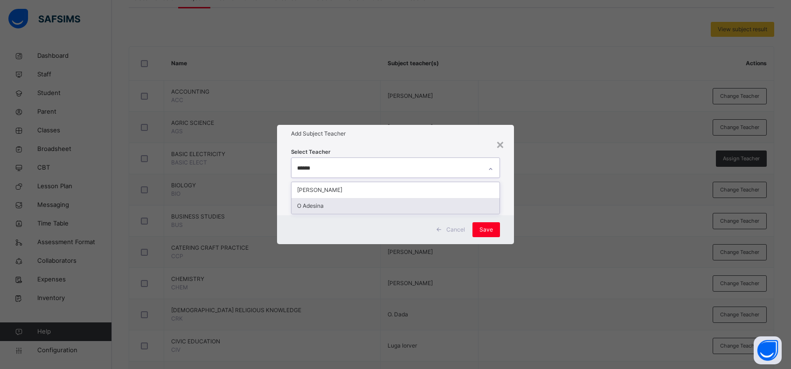
click at [334, 202] on div "O Adesina" at bounding box center [395, 206] width 208 height 16
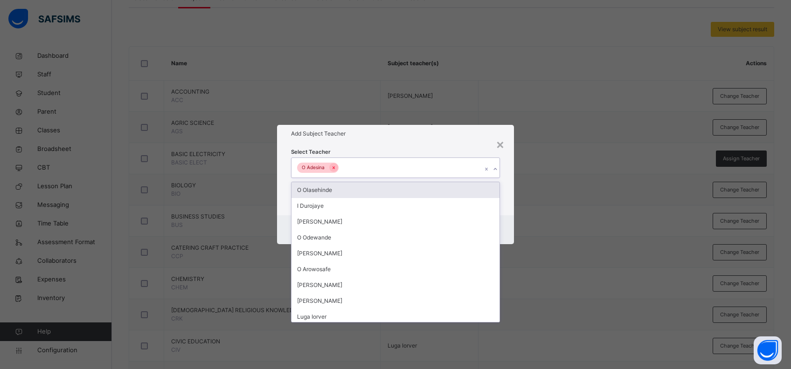
click at [509, 202] on div "Select Teacher option O Adesina, selected. option O Olasehinde focused, 1 of 13…" at bounding box center [395, 179] width 237 height 73
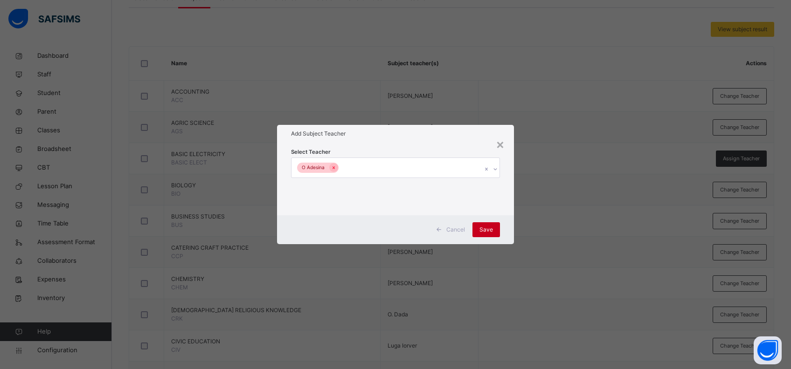
click at [483, 232] on span "Save" at bounding box center [486, 230] width 14 height 8
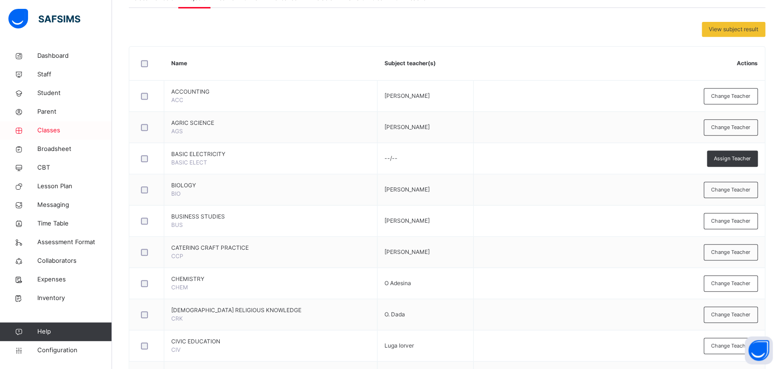
click at [53, 130] on span "Classes" at bounding box center [74, 130] width 75 height 9
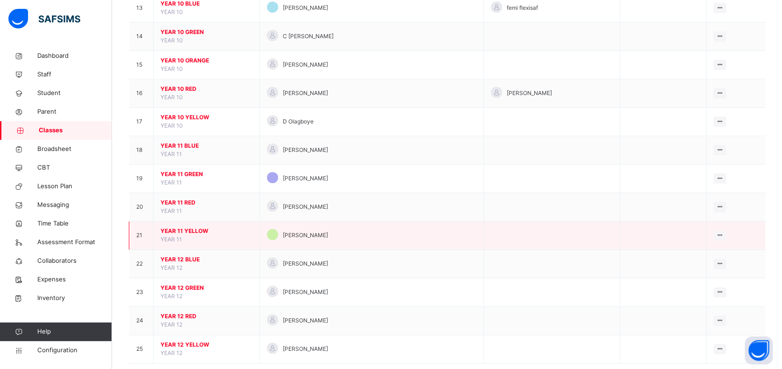
scroll to position [474, 0]
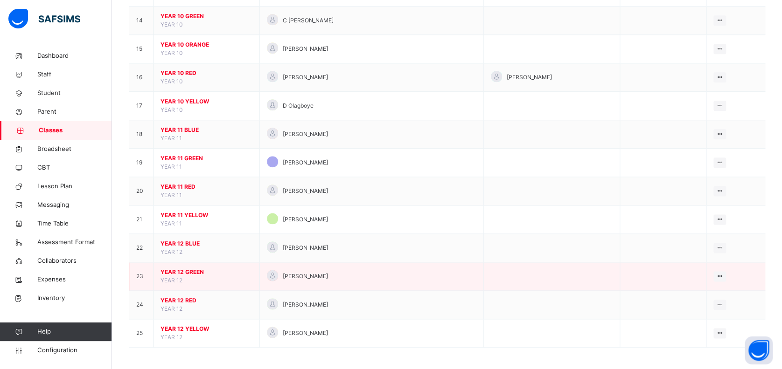
click at [183, 268] on span "YEAR 12 GREEN" at bounding box center [206, 272] width 92 height 8
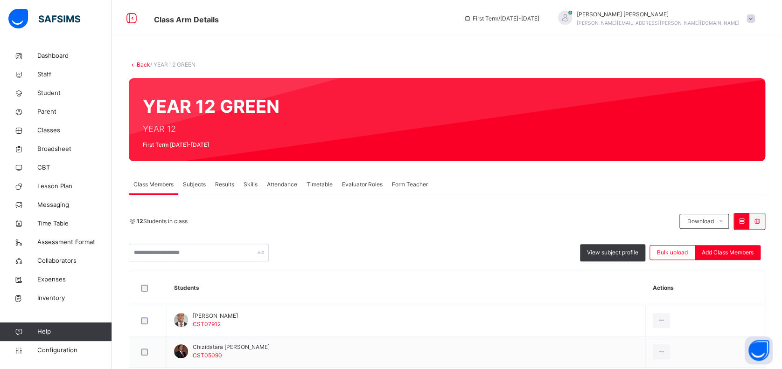
click at [196, 183] on span "Subjects" at bounding box center [194, 184] width 23 height 8
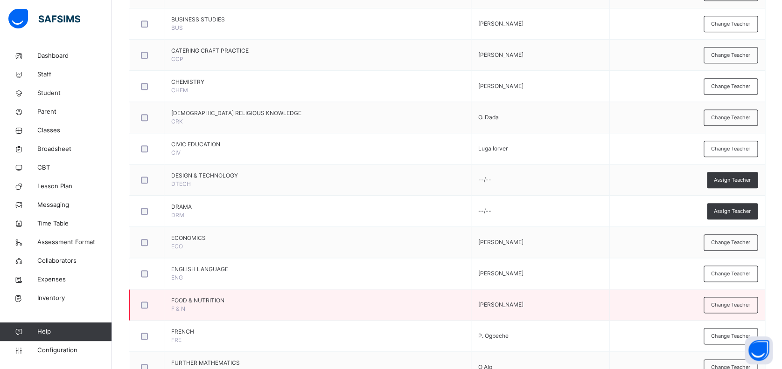
scroll to position [435, 0]
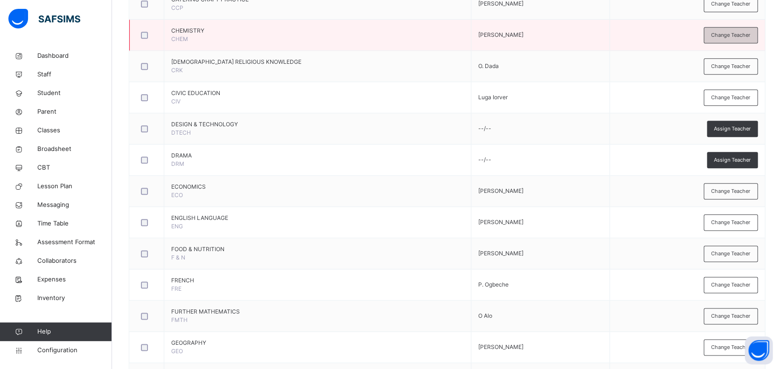
click at [729, 33] on span "Change Teacher" at bounding box center [730, 35] width 39 height 8
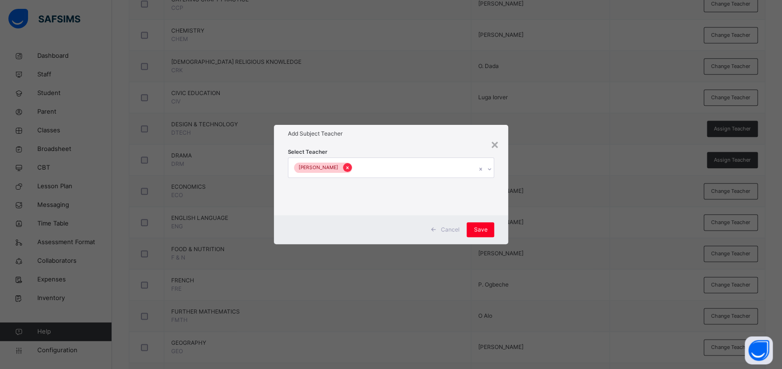
click at [345, 168] on icon at bounding box center [347, 168] width 5 height 7
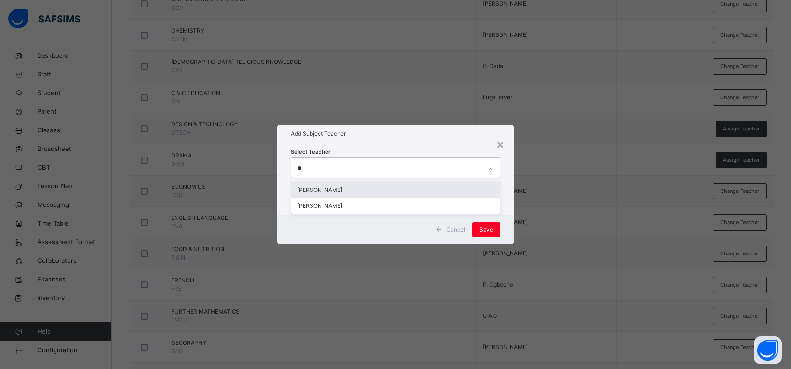
type input "*"
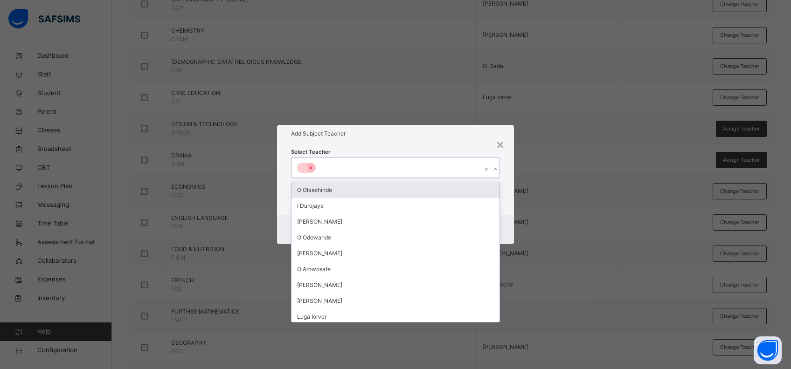
type input "*"
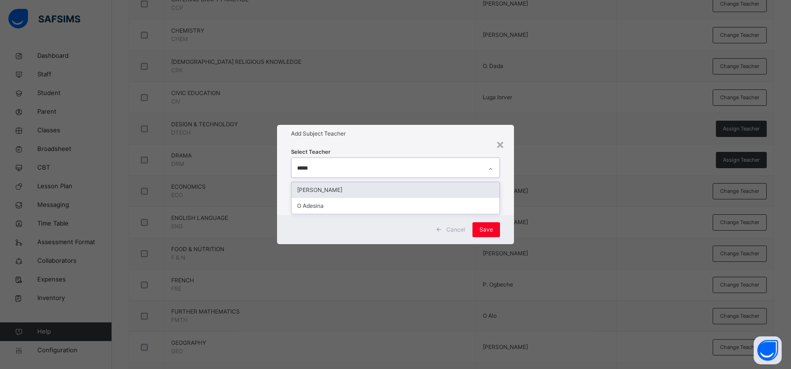
type input "******"
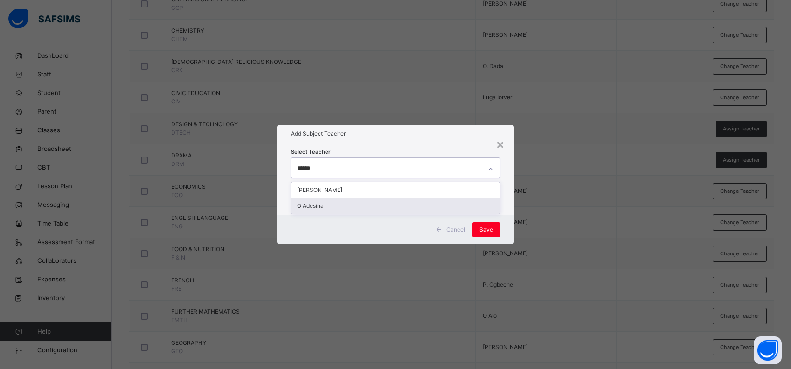
click at [322, 203] on div "O Adesina" at bounding box center [395, 206] width 208 height 16
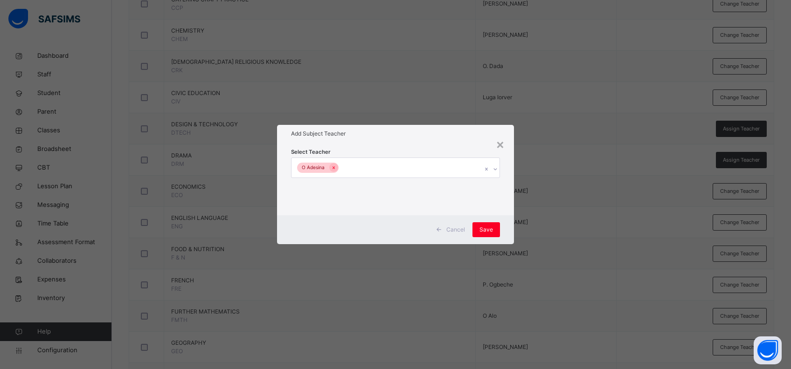
click at [509, 213] on div "Select Teacher O Adesina" at bounding box center [395, 179] width 237 height 73
click at [488, 229] on span "Save" at bounding box center [486, 230] width 14 height 8
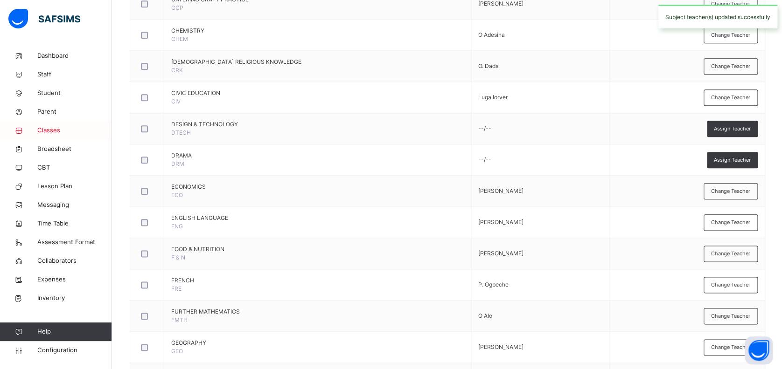
click at [42, 131] on span "Classes" at bounding box center [74, 130] width 75 height 9
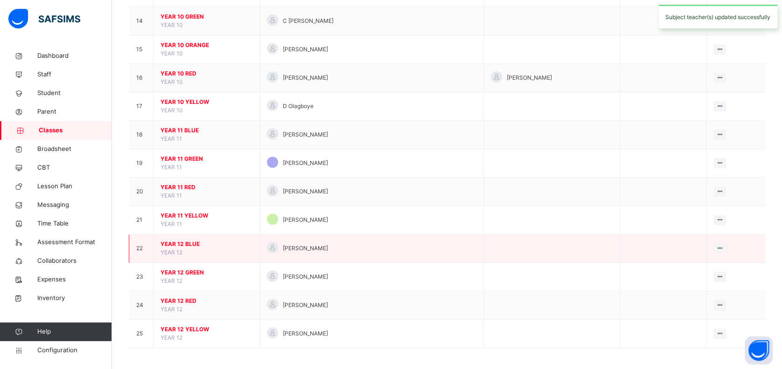
scroll to position [474, 0]
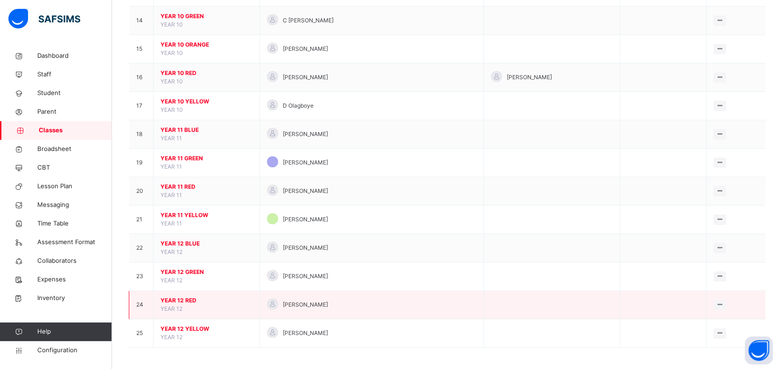
click at [190, 297] on span "YEAR 12 RED" at bounding box center [206, 301] width 92 height 8
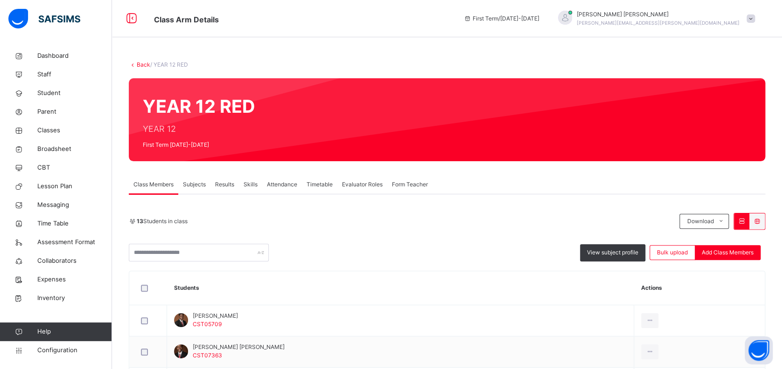
click at [199, 185] on span "Subjects" at bounding box center [194, 184] width 23 height 8
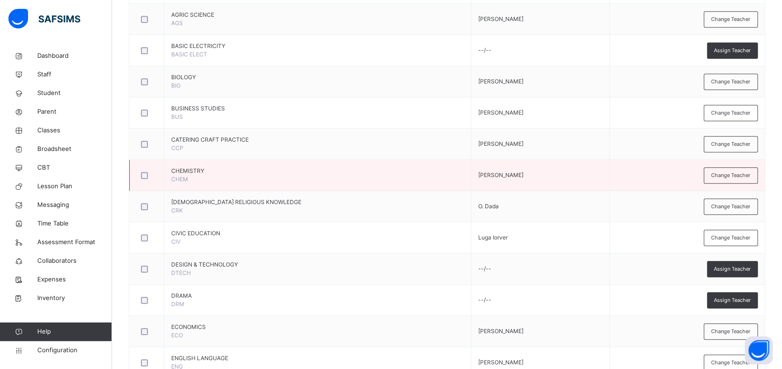
scroll to position [311, 0]
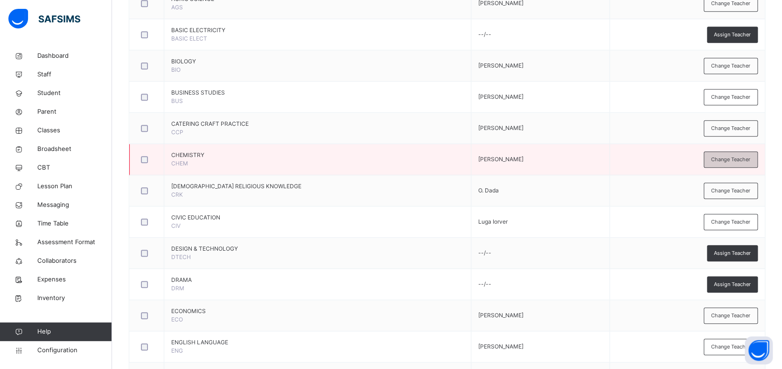
click at [729, 156] on span "Change Teacher" at bounding box center [730, 160] width 39 height 8
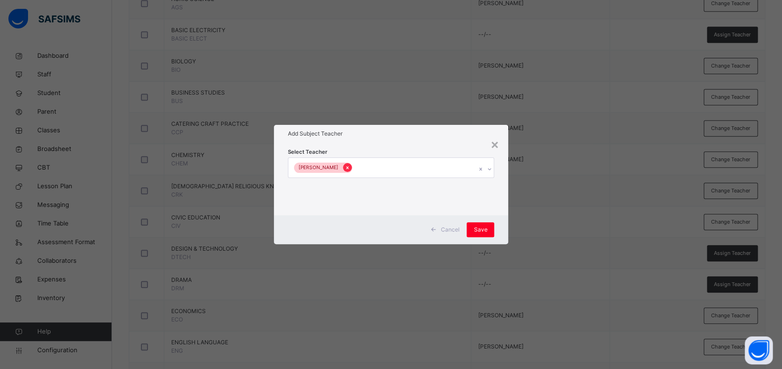
click at [346, 167] on icon at bounding box center [347, 167] width 2 height 3
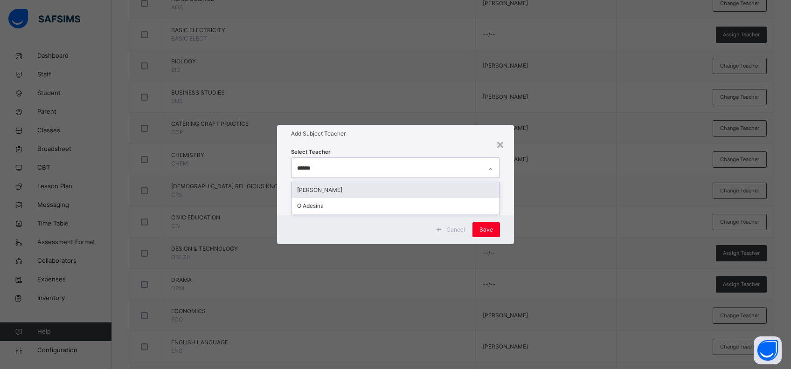
type input "*******"
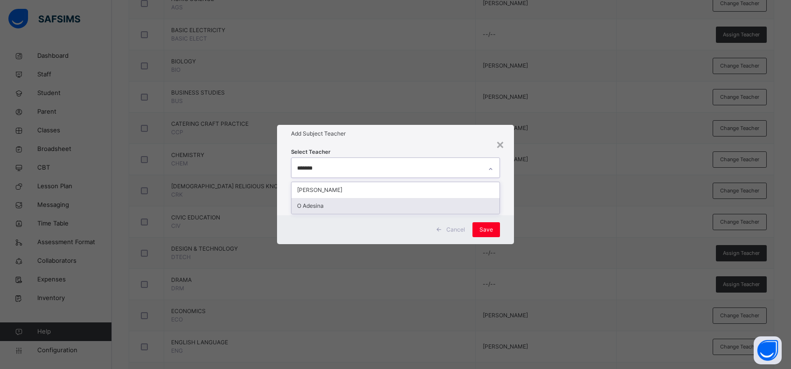
click at [350, 206] on div "O Adesina" at bounding box center [395, 206] width 208 height 16
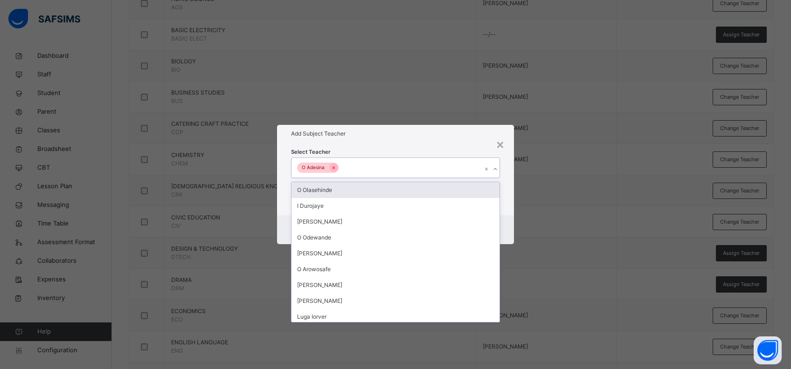
click at [506, 196] on div "Select Teacher option O Adesina, selected. option O Olasehinde focused, 1 of 13…" at bounding box center [395, 179] width 237 height 73
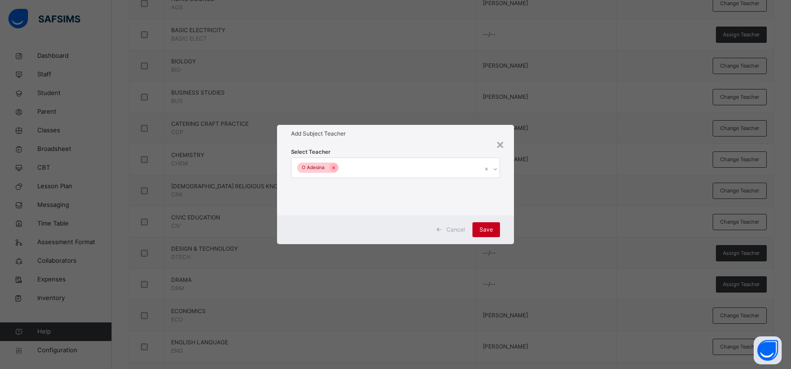
click at [485, 227] on span "Save" at bounding box center [486, 230] width 14 height 8
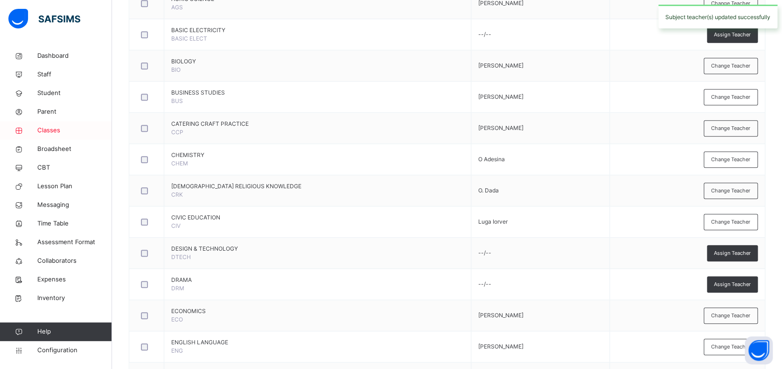
click at [48, 128] on span "Classes" at bounding box center [74, 130] width 75 height 9
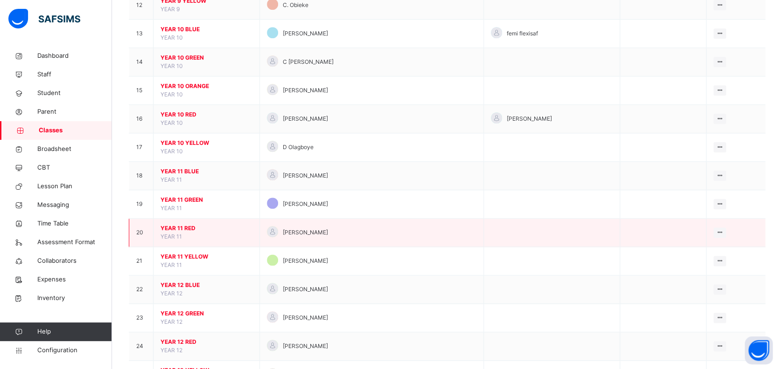
scroll to position [474, 0]
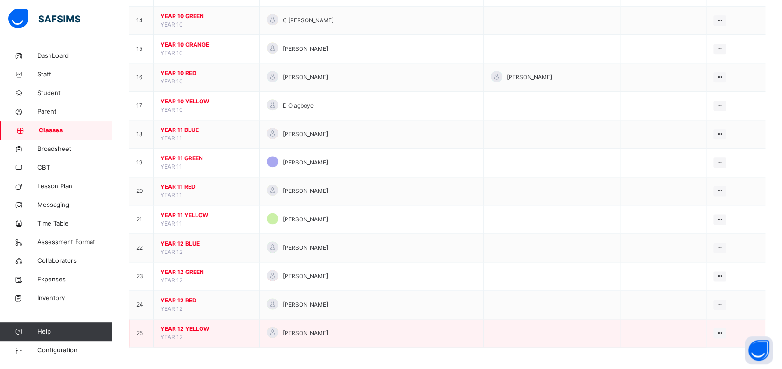
click at [190, 329] on span "YEAR 12 YELLOW" at bounding box center [206, 329] width 92 height 8
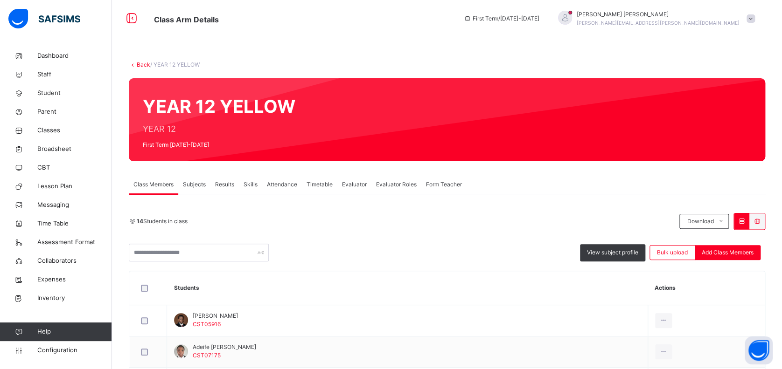
click at [193, 183] on span "Subjects" at bounding box center [194, 184] width 23 height 8
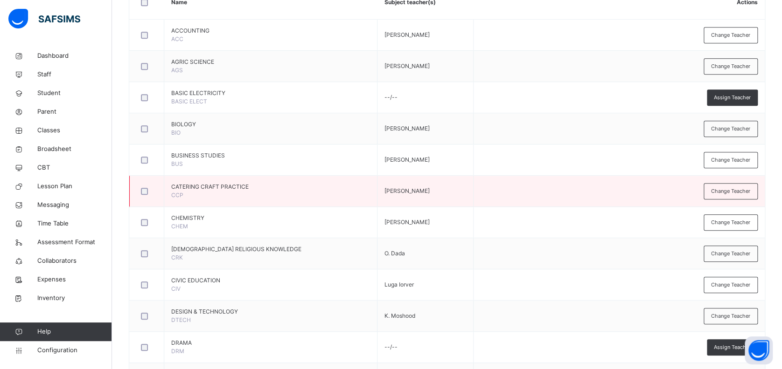
scroll to position [249, 0]
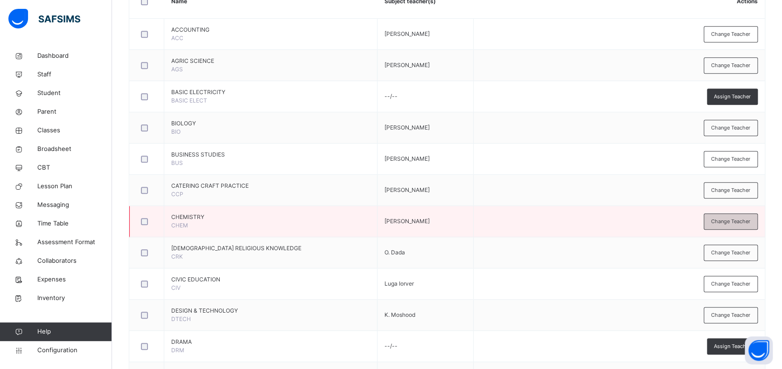
click at [721, 218] on span "Change Teacher" at bounding box center [730, 222] width 39 height 8
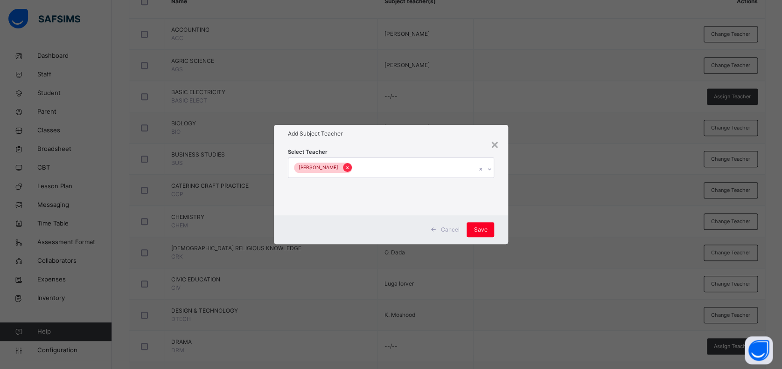
click at [345, 166] on icon at bounding box center [347, 168] width 5 height 7
type input "*"
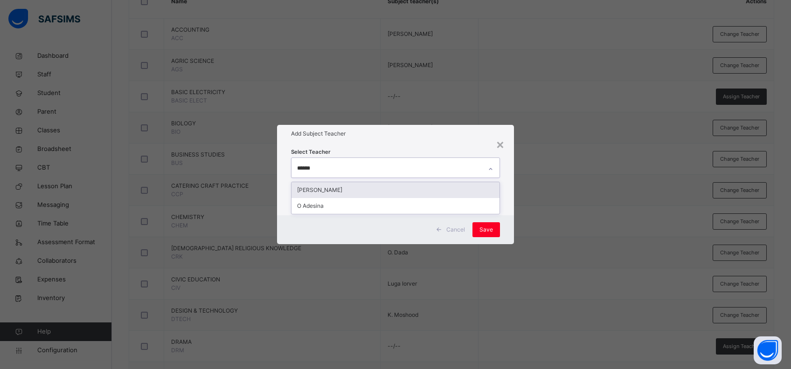
type input "*******"
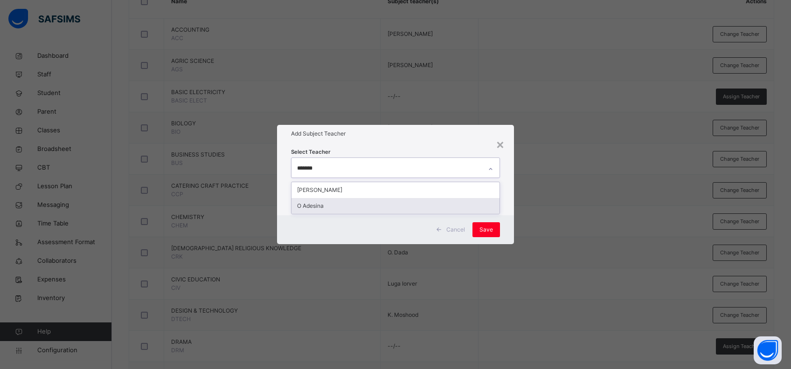
click at [344, 203] on div "O Adesina" at bounding box center [395, 206] width 208 height 16
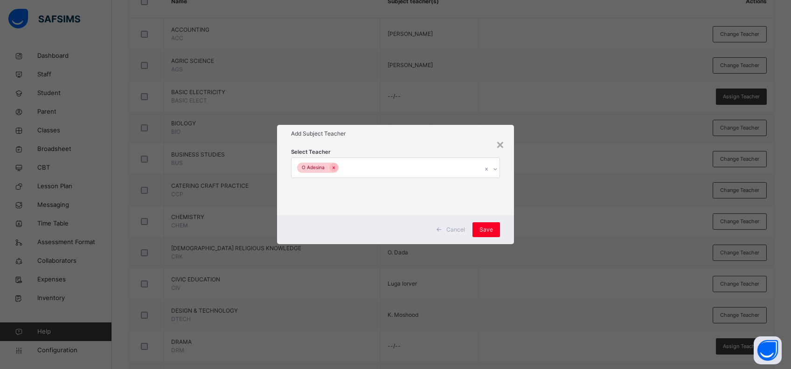
click at [504, 224] on div "Cancel Save" at bounding box center [395, 229] width 237 height 29
click at [485, 231] on span "Save" at bounding box center [486, 230] width 14 height 8
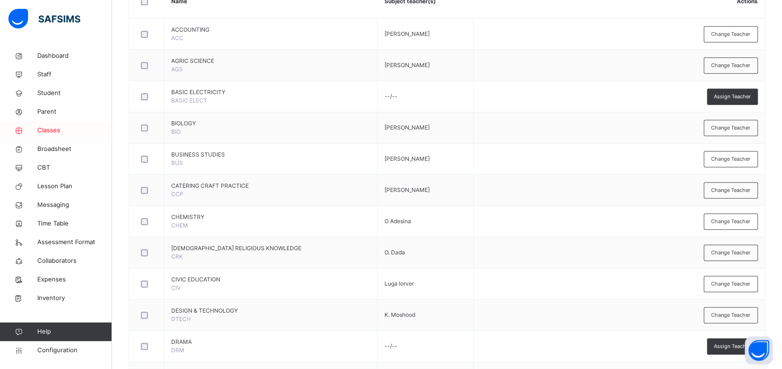
click at [49, 127] on span "Classes" at bounding box center [74, 130] width 75 height 9
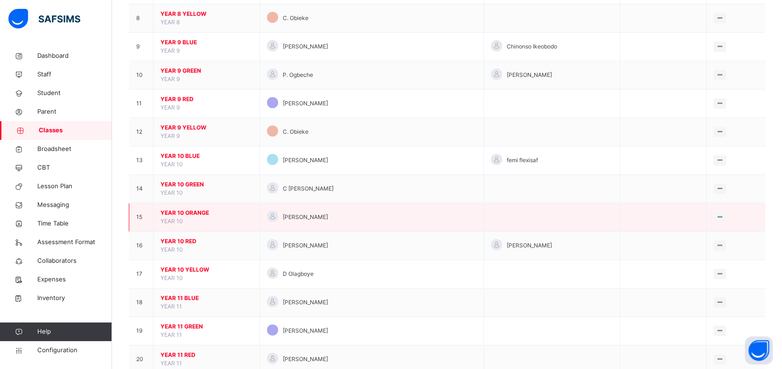
scroll to position [373, 0]
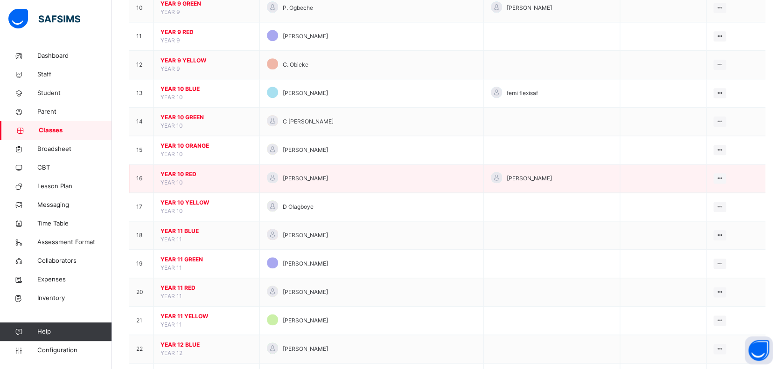
click at [183, 174] on span "YEAR 10 RED" at bounding box center [206, 174] width 92 height 8
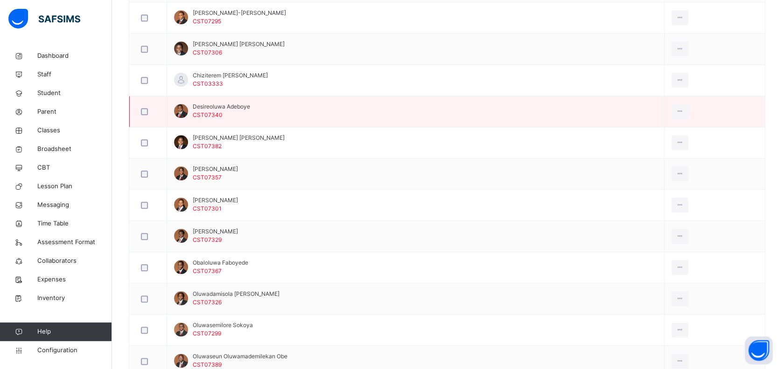
scroll to position [435, 0]
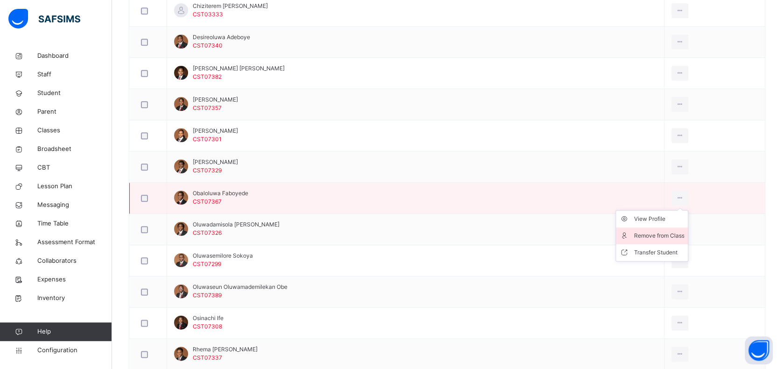
click at [672, 236] on div "Remove from Class" at bounding box center [658, 235] width 50 height 9
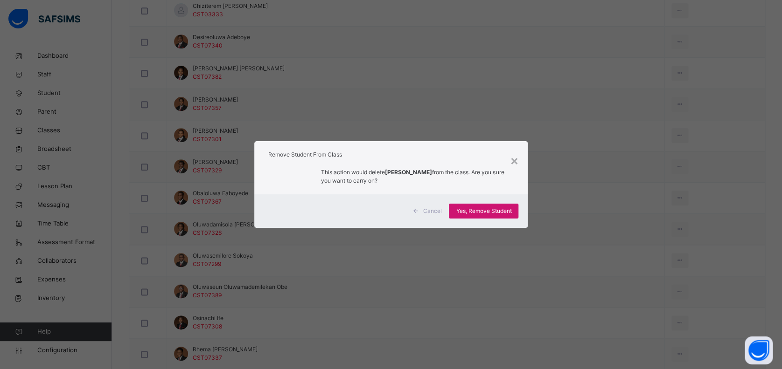
click at [485, 213] on span "Yes, Remove Student" at bounding box center [483, 211] width 55 height 8
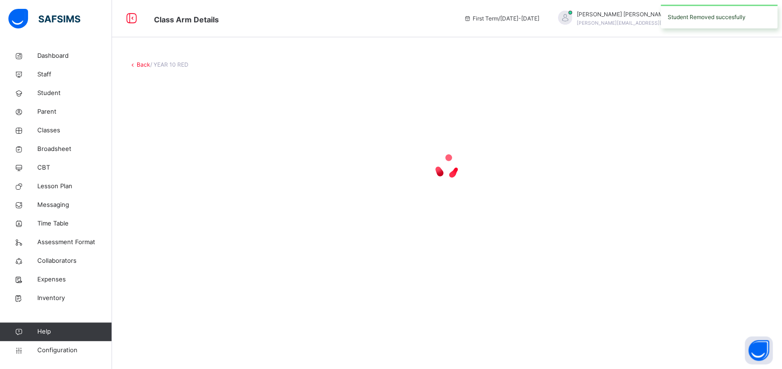
scroll to position [0, 0]
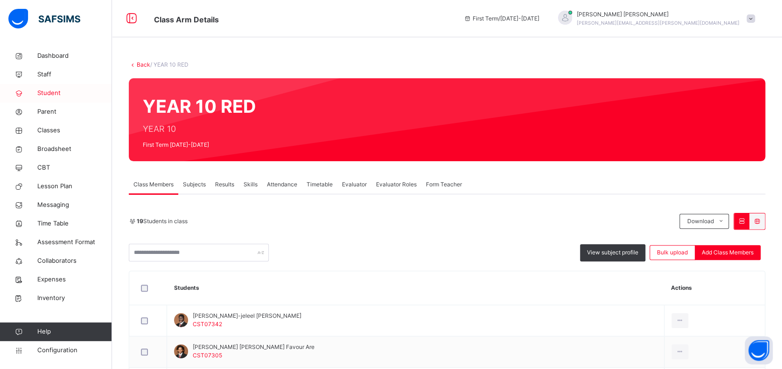
click at [52, 94] on span "Student" at bounding box center [74, 93] width 75 height 9
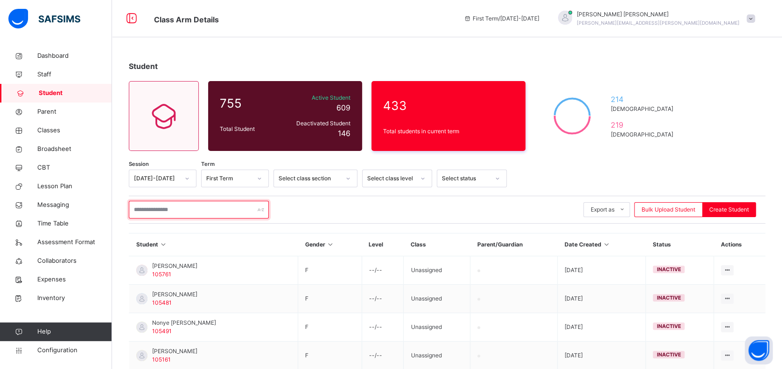
click at [186, 206] on input "text" at bounding box center [199, 210] width 140 height 18
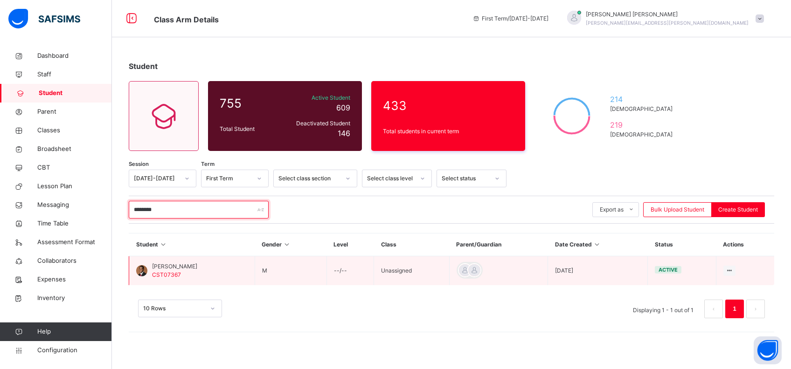
type input "********"
click at [193, 269] on span "[PERSON_NAME]" at bounding box center [174, 267] width 45 height 8
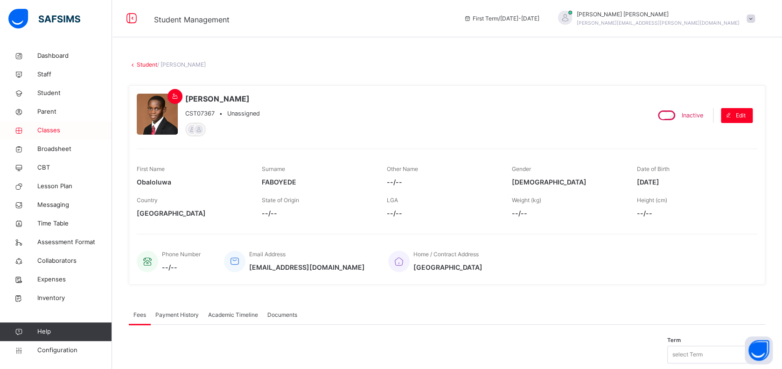
click at [45, 128] on span "Classes" at bounding box center [74, 130] width 75 height 9
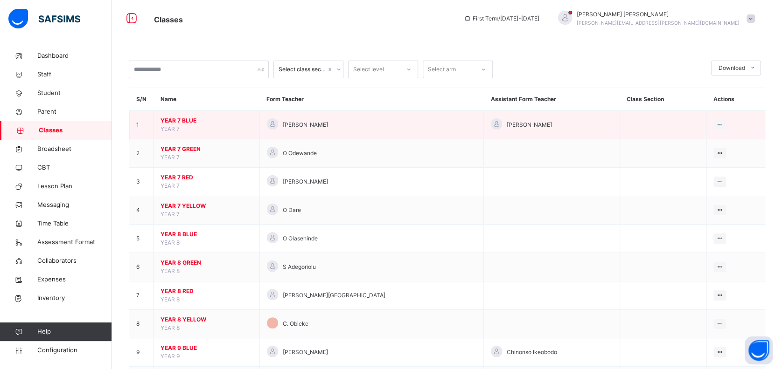
click at [182, 123] on span "YEAR 7 BLUE" at bounding box center [206, 121] width 92 height 8
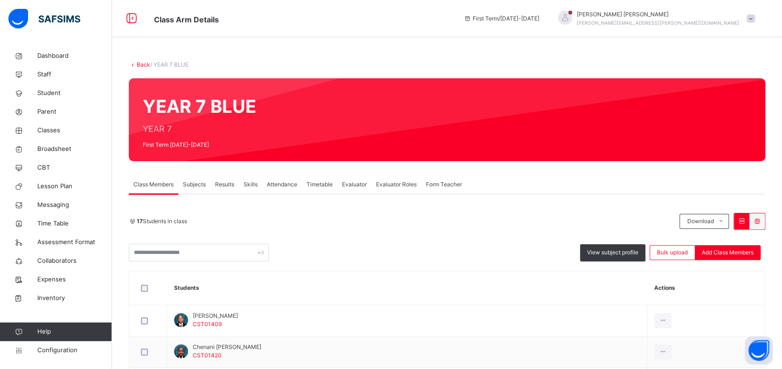
click at [195, 183] on span "Subjects" at bounding box center [194, 184] width 23 height 8
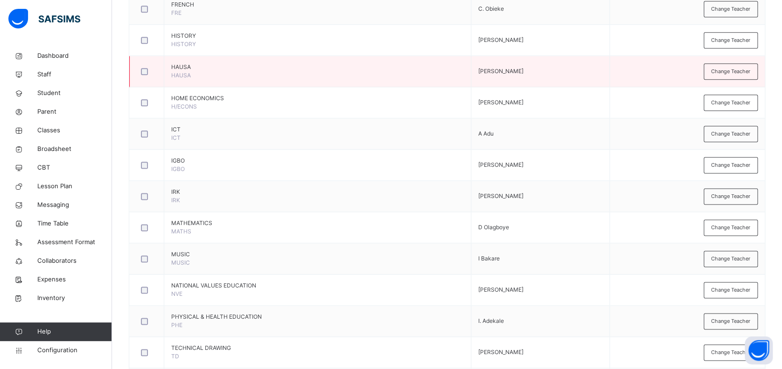
scroll to position [497, 0]
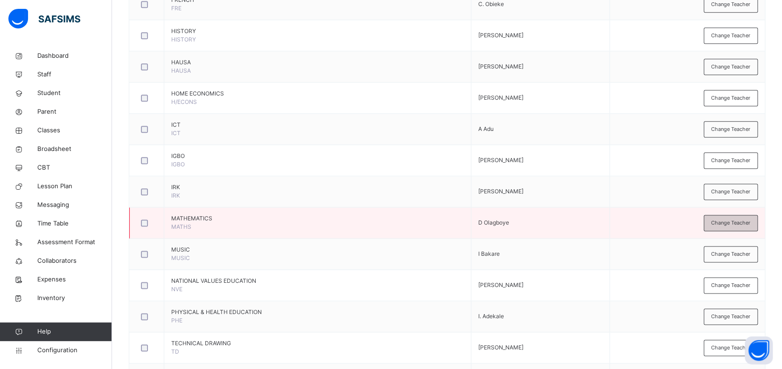
click at [732, 220] on span "Change Teacher" at bounding box center [730, 223] width 39 height 8
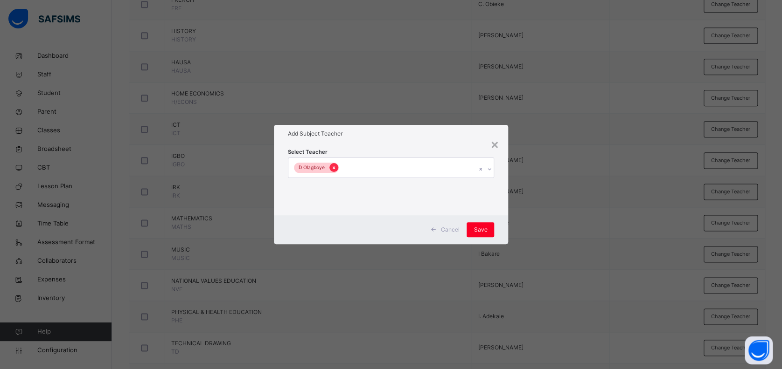
click at [334, 170] on icon at bounding box center [333, 168] width 5 height 7
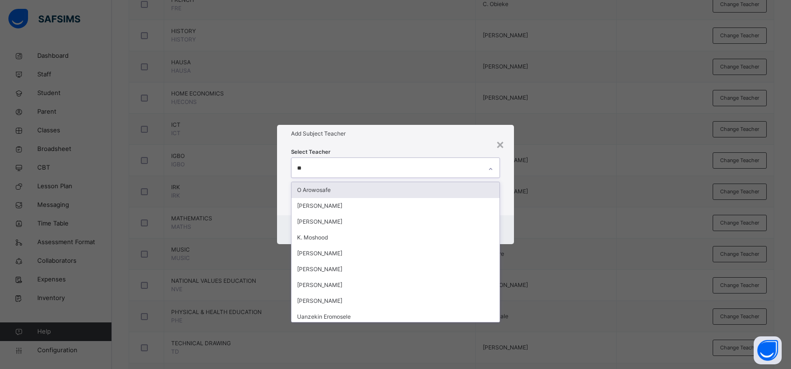
type input "***"
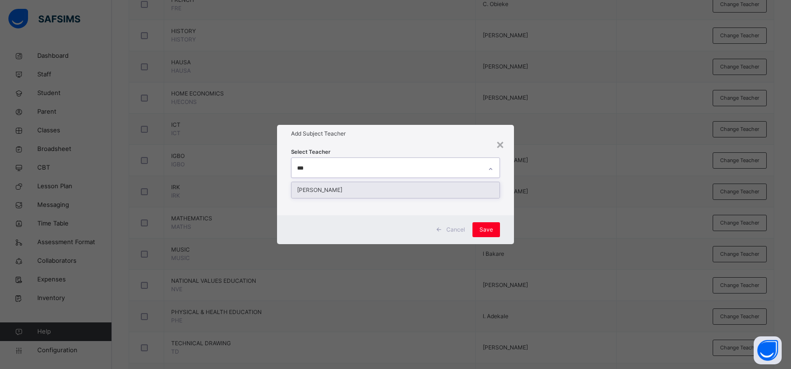
click at [354, 190] on div "[PERSON_NAME]" at bounding box center [395, 190] width 208 height 16
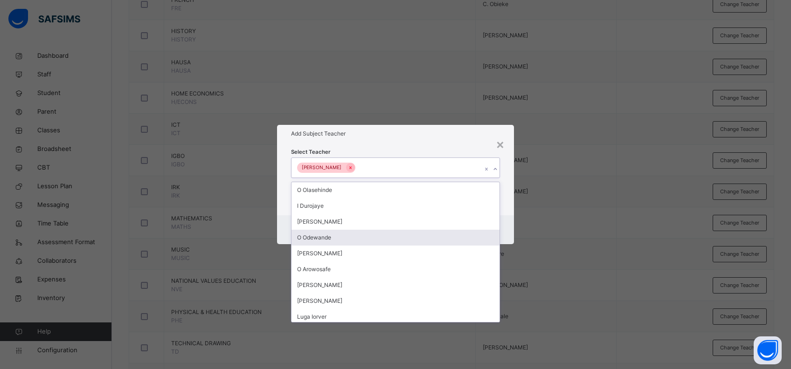
click at [509, 232] on div "Cancel Save" at bounding box center [395, 229] width 237 height 29
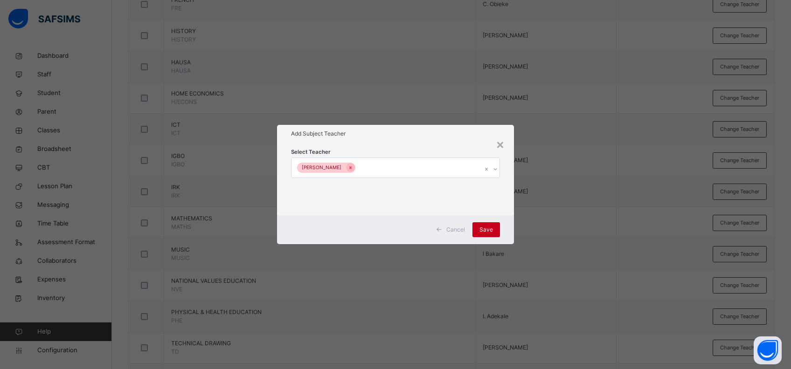
click at [481, 229] on span "Save" at bounding box center [486, 230] width 14 height 8
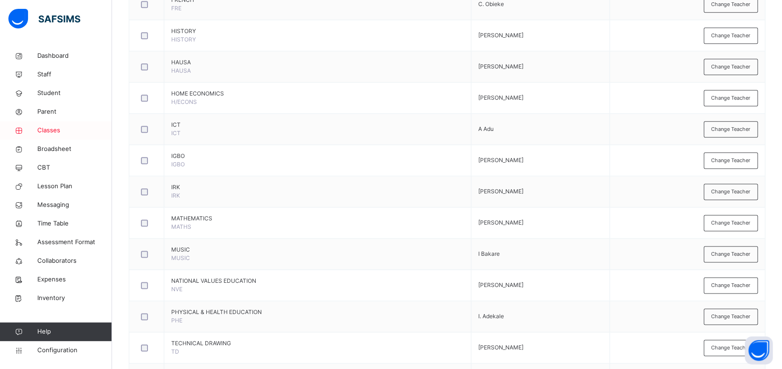
click at [48, 127] on span "Classes" at bounding box center [74, 130] width 75 height 9
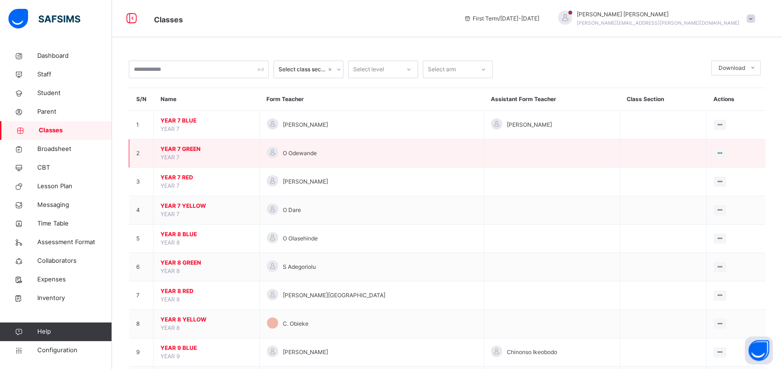
click at [188, 146] on span "YEAR 7 GREEN" at bounding box center [206, 149] width 92 height 8
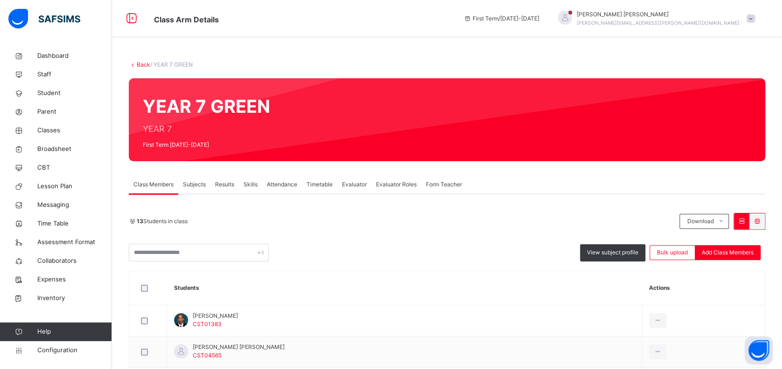
click at [195, 184] on span "Subjects" at bounding box center [194, 184] width 23 height 8
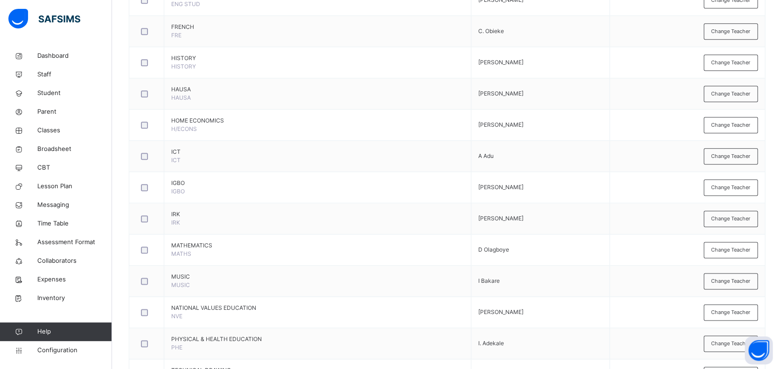
scroll to position [497, 0]
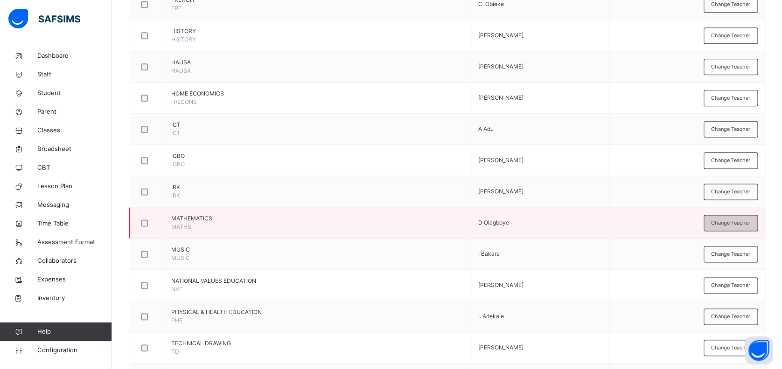
click at [728, 221] on span "Change Teacher" at bounding box center [730, 223] width 39 height 8
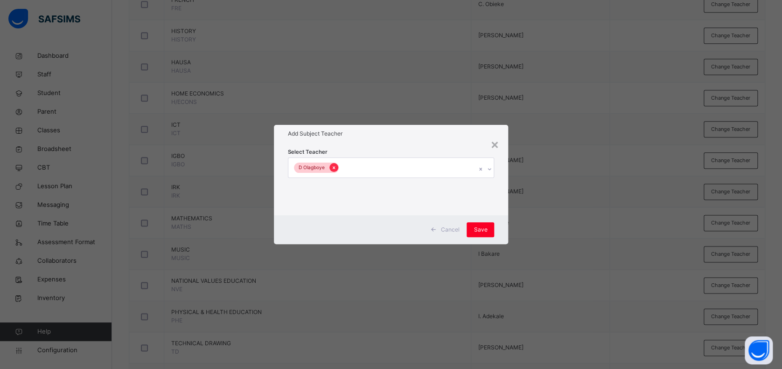
click at [333, 168] on icon at bounding box center [334, 167] width 2 height 3
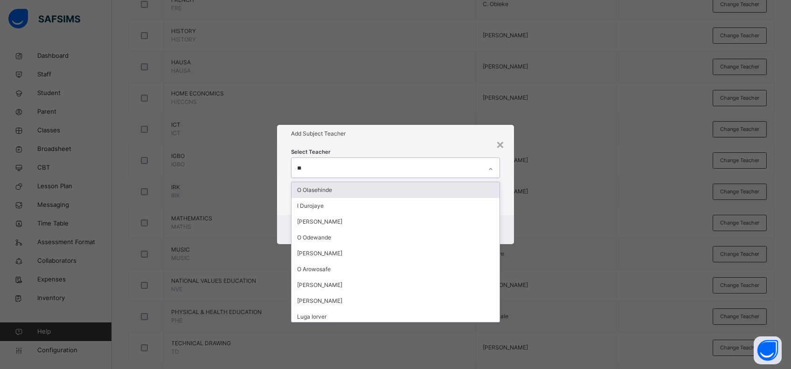
type input "***"
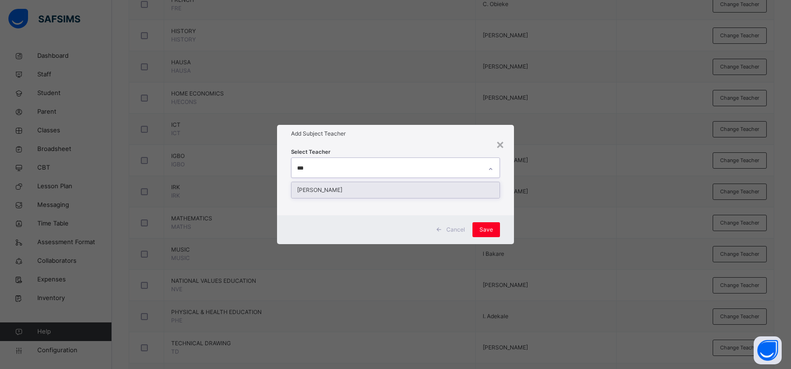
click at [330, 188] on div "[PERSON_NAME]" at bounding box center [395, 190] width 208 height 16
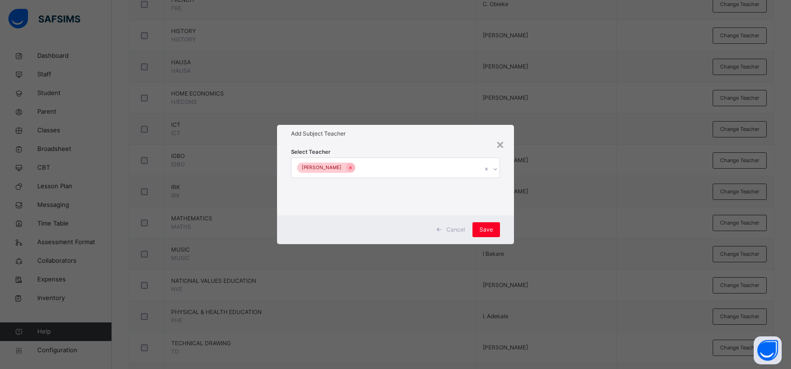
click at [504, 205] on div "Select Teacher [PERSON_NAME]" at bounding box center [395, 179] width 237 height 73
click at [485, 229] on span "Save" at bounding box center [486, 230] width 14 height 8
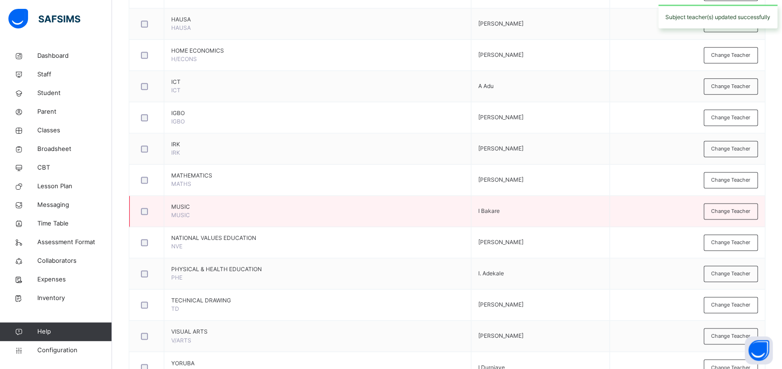
scroll to position [560, 0]
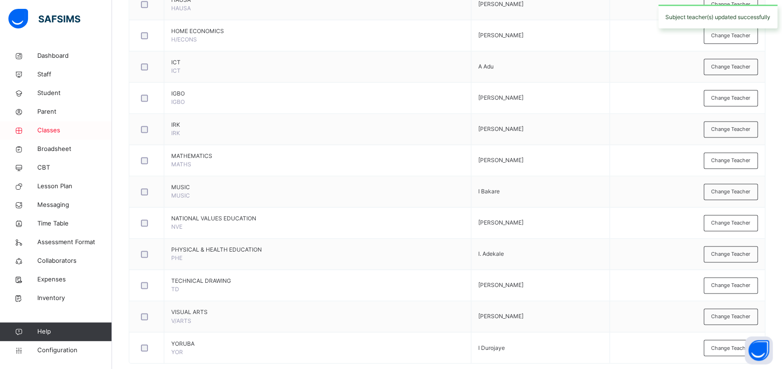
click at [53, 132] on span "Classes" at bounding box center [74, 130] width 75 height 9
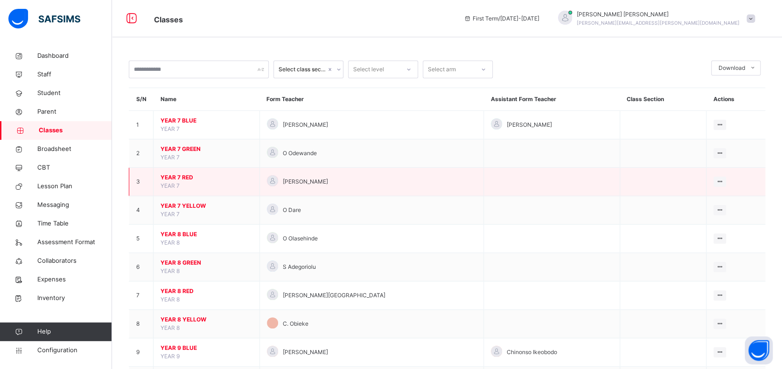
click at [178, 175] on span "YEAR 7 RED" at bounding box center [206, 177] width 92 height 8
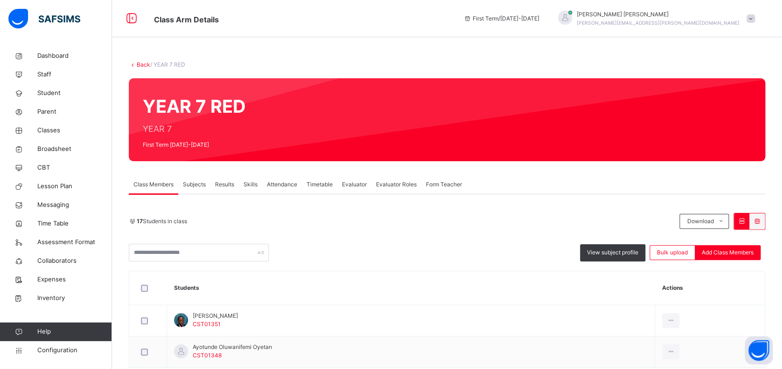
click at [195, 180] on span "Subjects" at bounding box center [194, 184] width 23 height 8
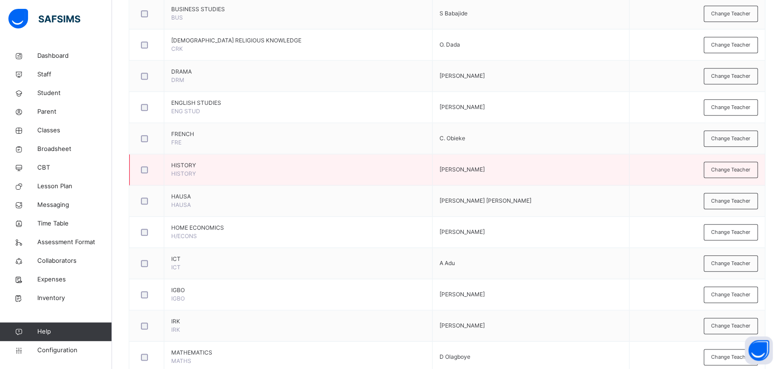
scroll to position [435, 0]
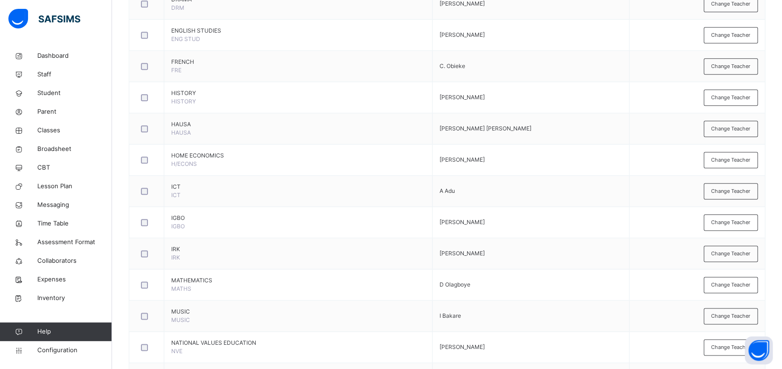
drag, startPoint x: 728, startPoint y: 286, endPoint x: 637, endPoint y: 270, distance: 92.9
click at [728, 285] on span "Change Teacher" at bounding box center [730, 285] width 39 height 8
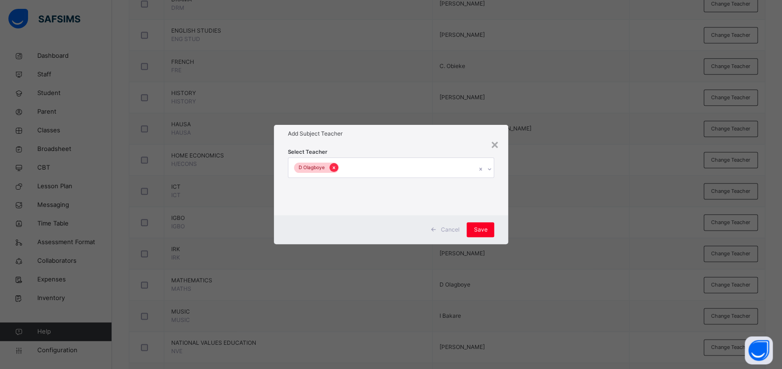
click at [332, 169] on icon at bounding box center [333, 168] width 5 height 7
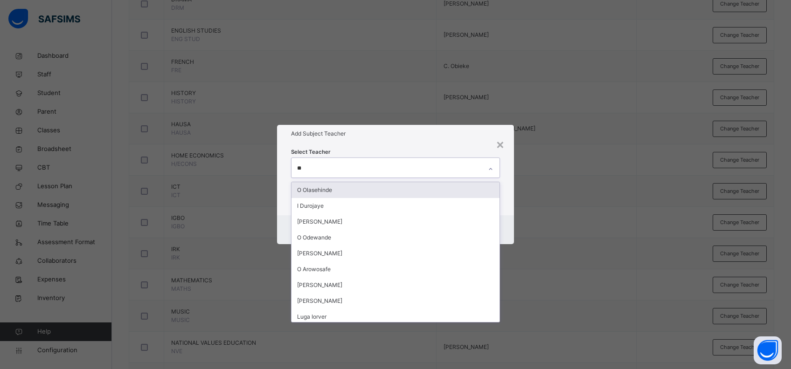
type input "***"
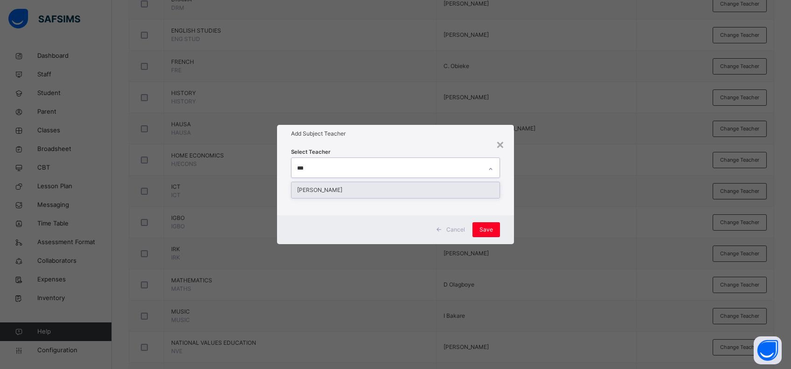
click at [338, 190] on div "[PERSON_NAME]" at bounding box center [395, 190] width 208 height 16
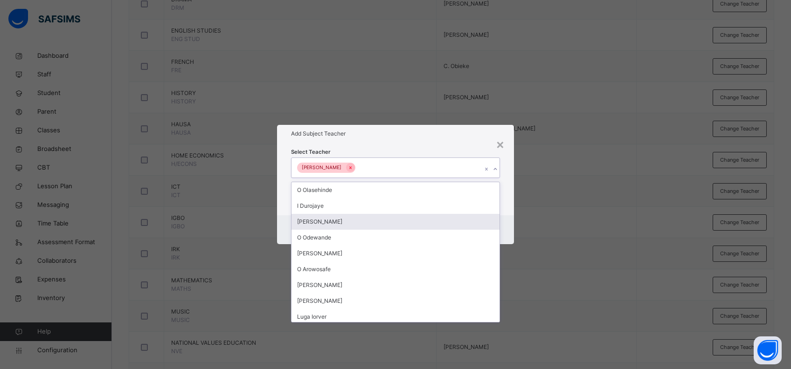
click at [505, 225] on div "Cancel Save" at bounding box center [395, 229] width 237 height 29
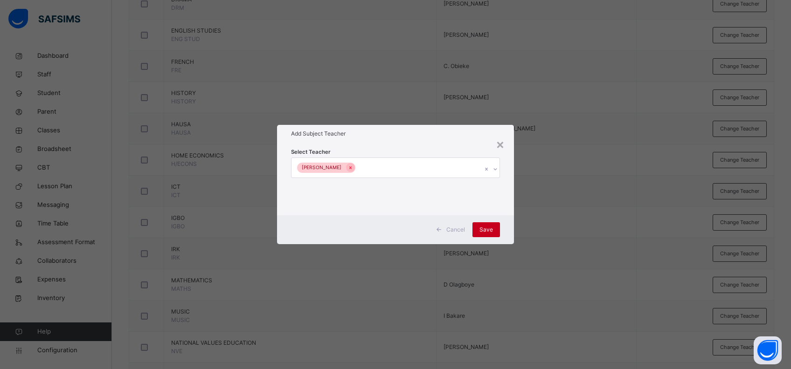
click at [479, 235] on div "Save" at bounding box center [486, 229] width 28 height 15
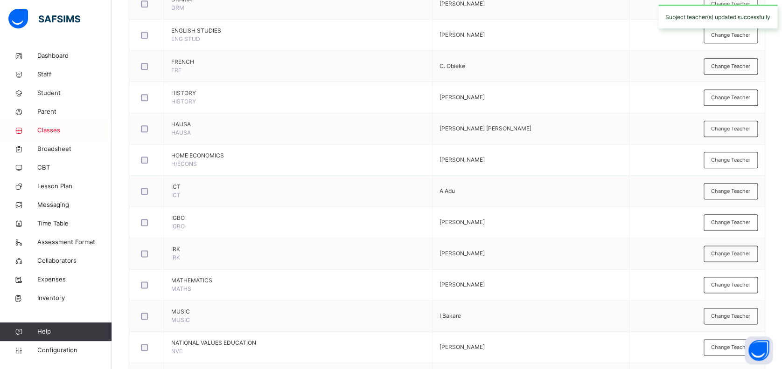
drag, startPoint x: 49, startPoint y: 129, endPoint x: 58, endPoint y: 133, distance: 10.0
click at [49, 130] on span "Classes" at bounding box center [74, 130] width 75 height 9
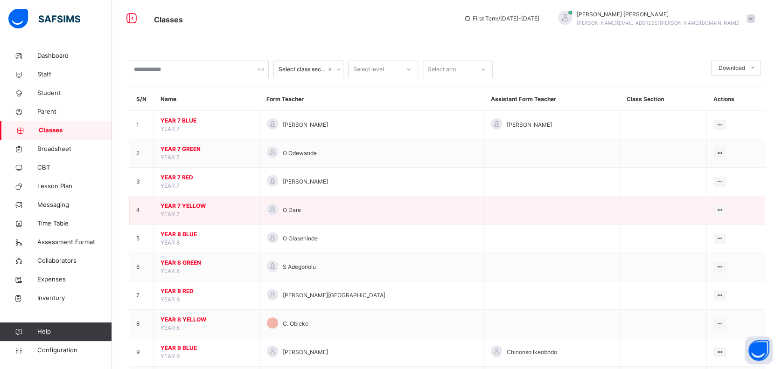
click at [183, 203] on span "YEAR 7 YELLOW" at bounding box center [206, 206] width 92 height 8
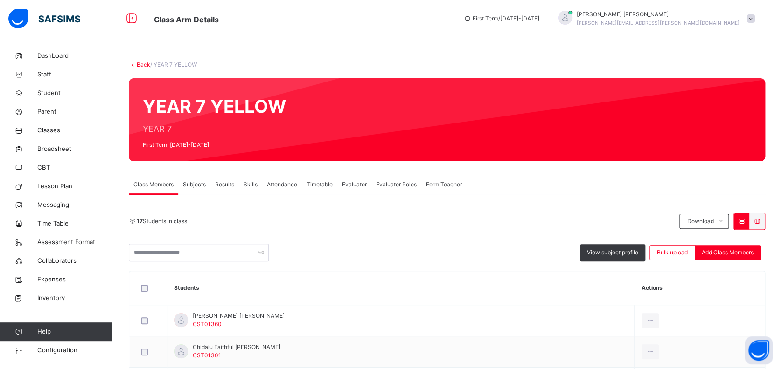
click at [194, 181] on span "Subjects" at bounding box center [194, 184] width 23 height 8
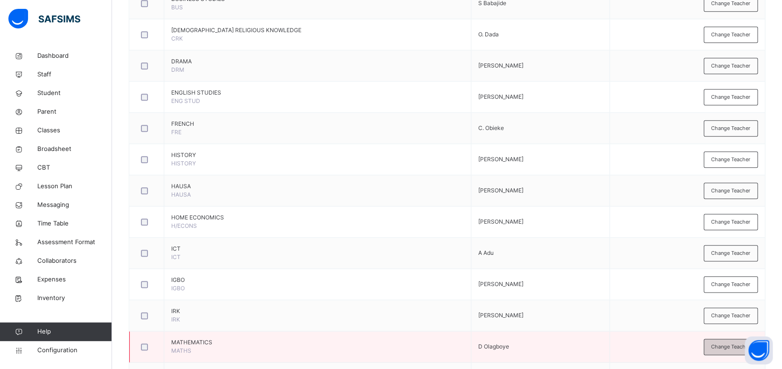
scroll to position [435, 0]
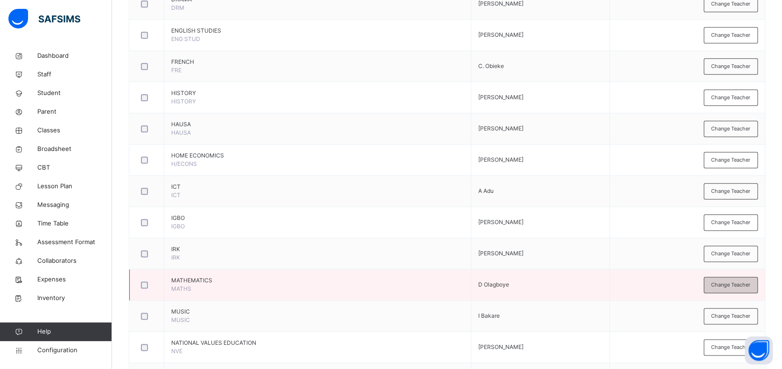
click at [726, 281] on span "Change Teacher" at bounding box center [730, 285] width 39 height 8
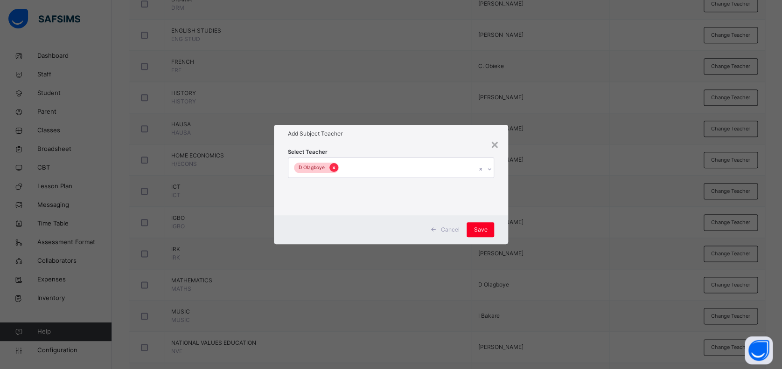
click at [332, 165] on icon at bounding box center [333, 168] width 5 height 7
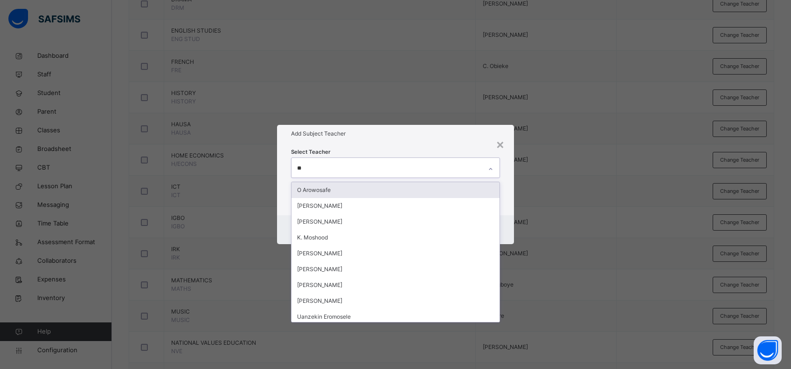
type input "***"
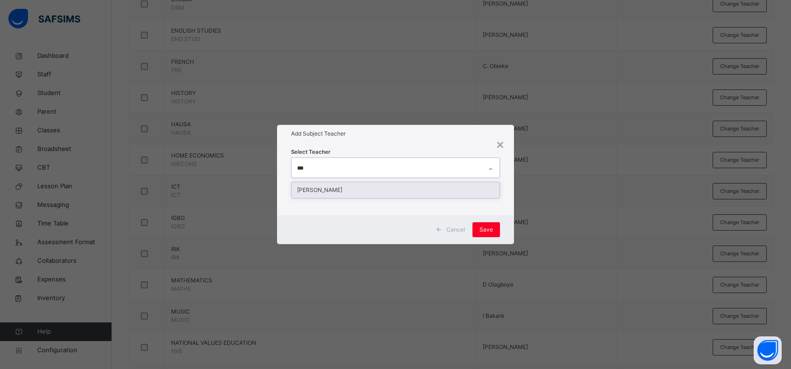
click at [332, 193] on div "[PERSON_NAME]" at bounding box center [395, 190] width 208 height 16
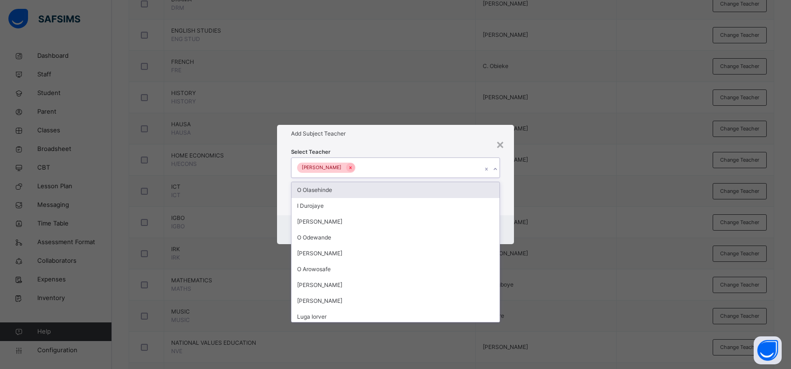
click at [507, 198] on div "Select Teacher option [PERSON_NAME], selected. option O Olasehinde focused, 1 o…" at bounding box center [395, 179] width 237 height 73
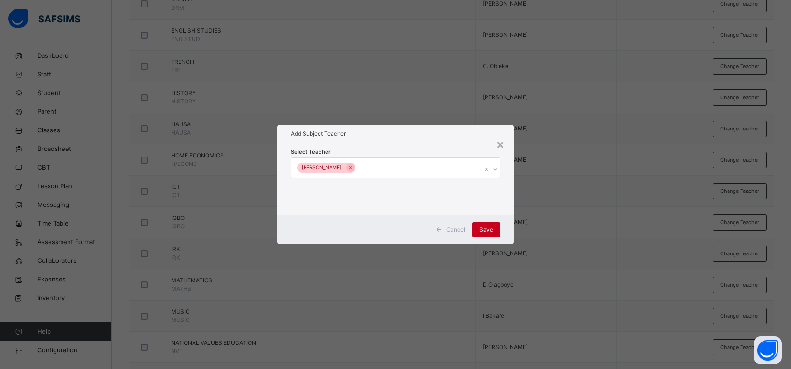
click at [485, 225] on div "Save" at bounding box center [486, 229] width 28 height 15
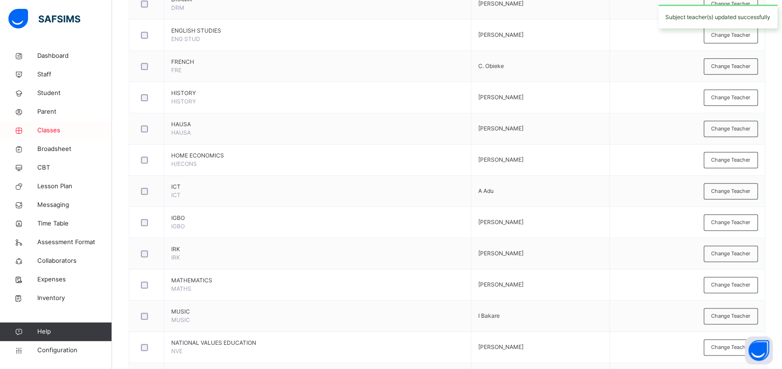
click at [53, 132] on span "Classes" at bounding box center [74, 130] width 75 height 9
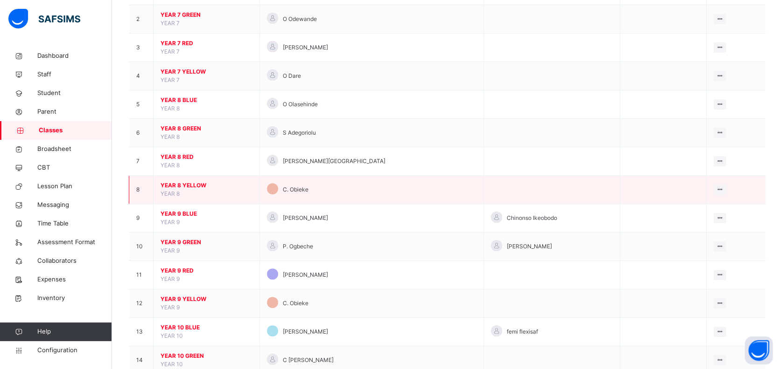
scroll to position [249, 0]
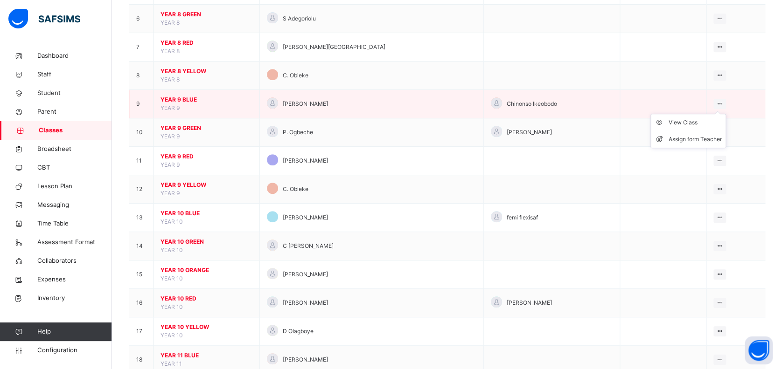
click at [718, 99] on div at bounding box center [719, 104] width 13 height 10
click at [715, 114] on ul "View Class Assign form Teacher" at bounding box center [688, 131] width 76 height 35
click at [185, 98] on span "YEAR 9 BLUE" at bounding box center [206, 100] width 92 height 8
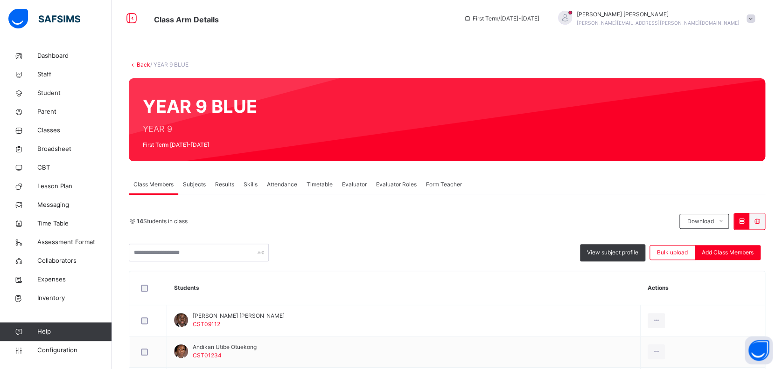
click at [198, 182] on span "Subjects" at bounding box center [194, 184] width 23 height 8
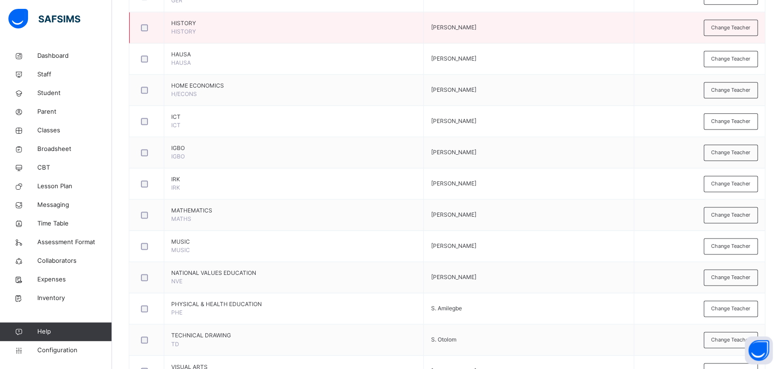
scroll to position [560, 0]
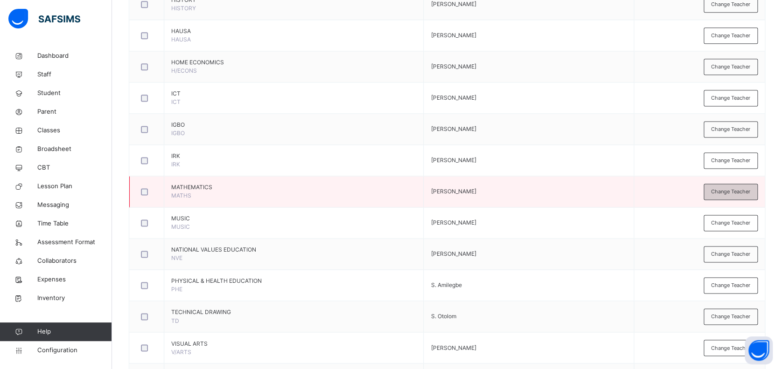
click at [728, 190] on span "Change Teacher" at bounding box center [730, 192] width 39 height 8
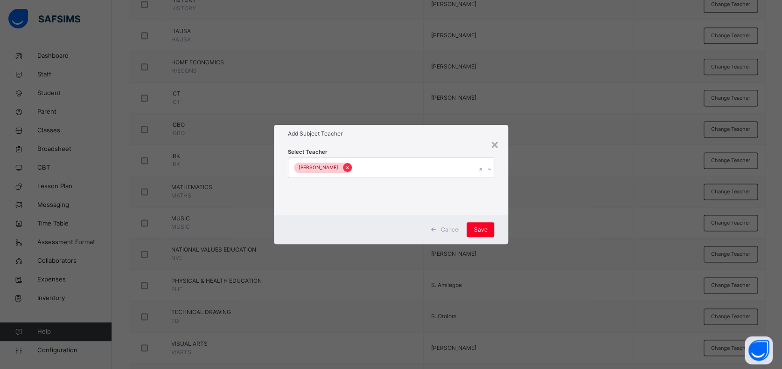
click at [345, 166] on icon at bounding box center [347, 168] width 5 height 7
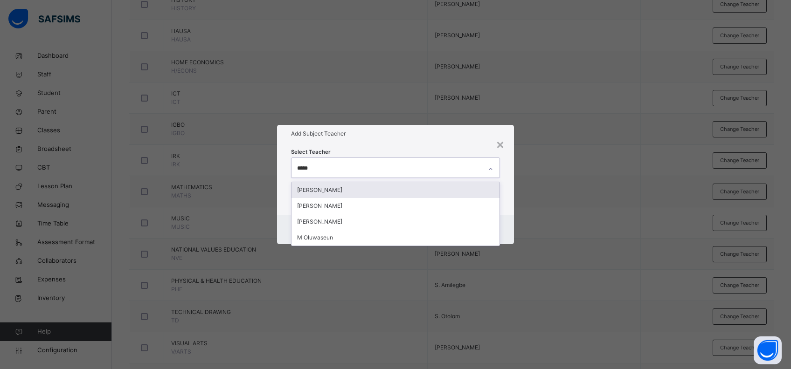
type input "*****"
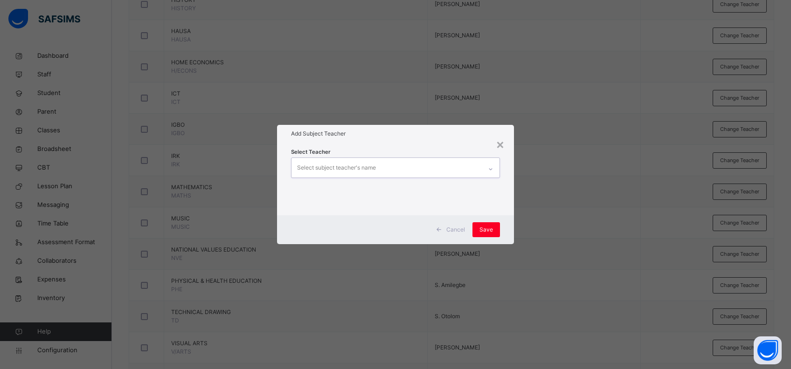
click at [587, 245] on div "× Add Subject Teacher Select Teacher option [PERSON_NAME] , deselected. 0 resul…" at bounding box center [395, 184] width 791 height 369
click at [408, 166] on div "Select subject teacher's name" at bounding box center [386, 168] width 191 height 20
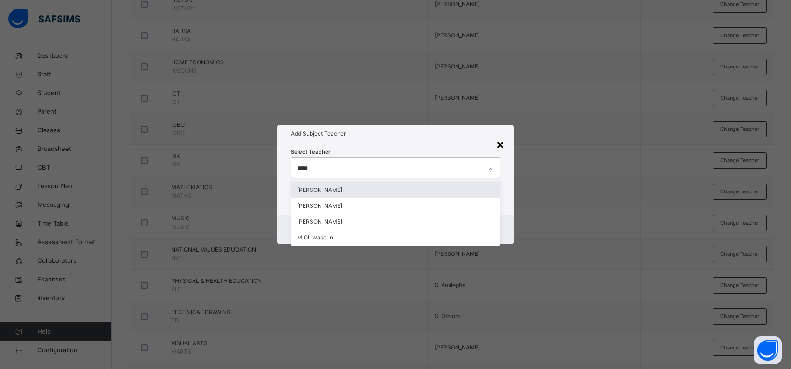
type input "*****"
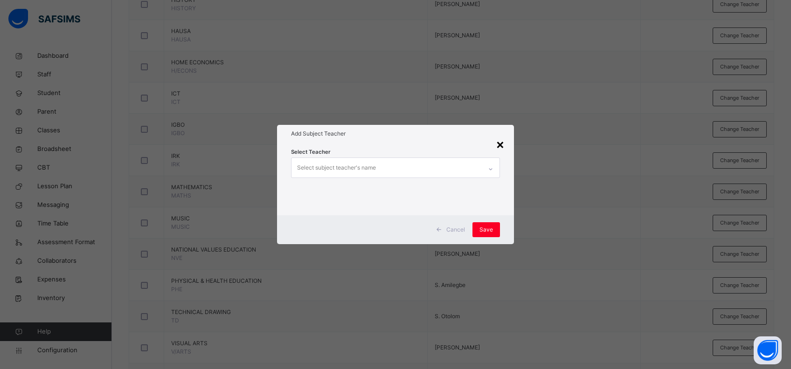
click at [501, 146] on div "×" at bounding box center [500, 144] width 9 height 20
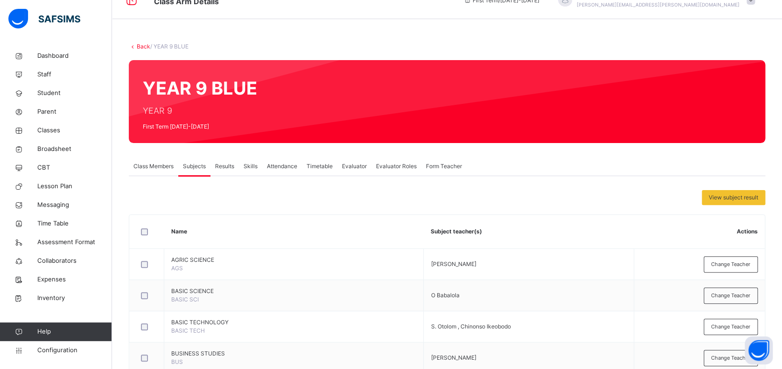
scroll to position [0, 0]
